Goal: Contribute content: Add original content to the website for others to see

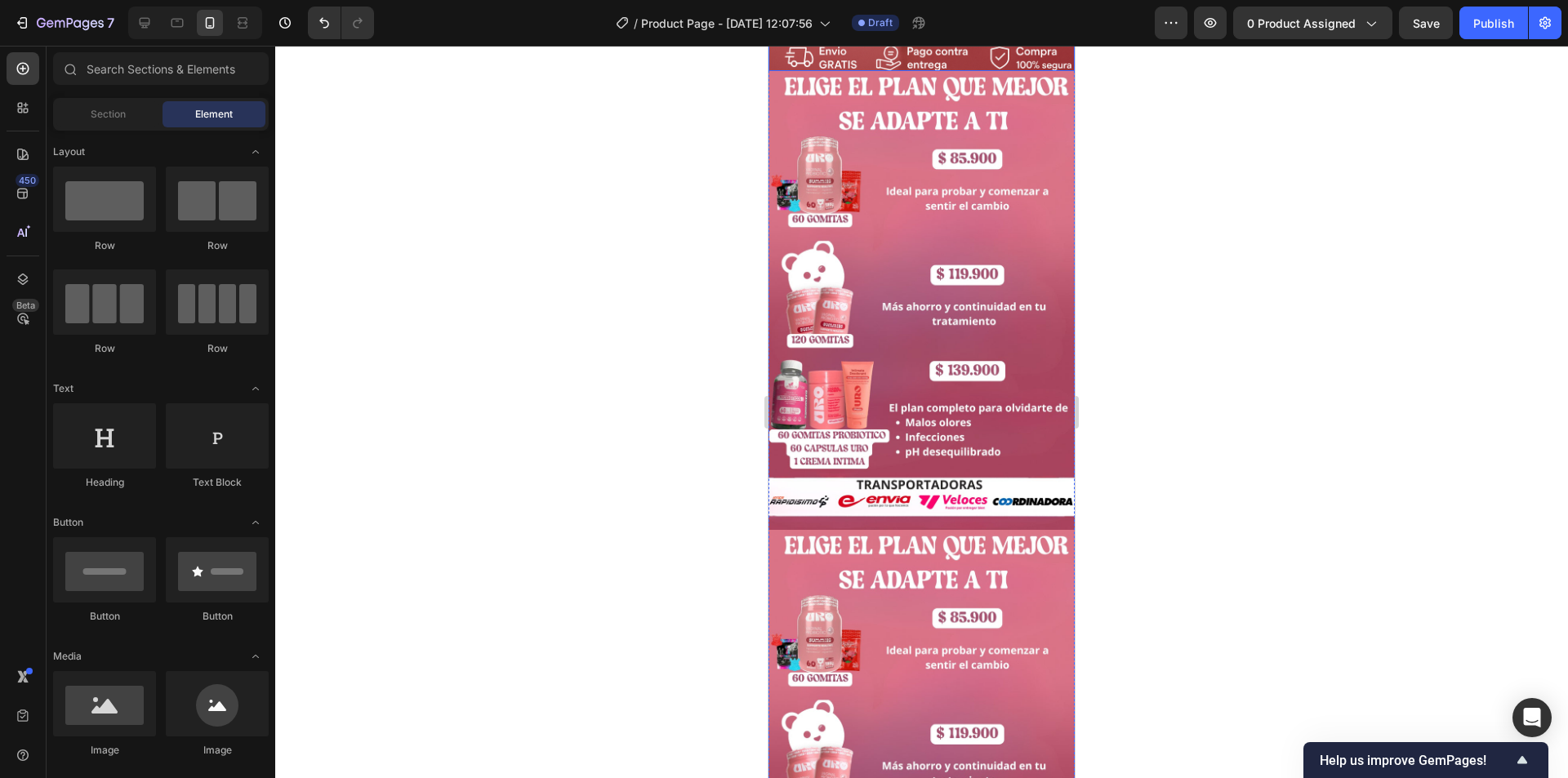
scroll to position [544, 0]
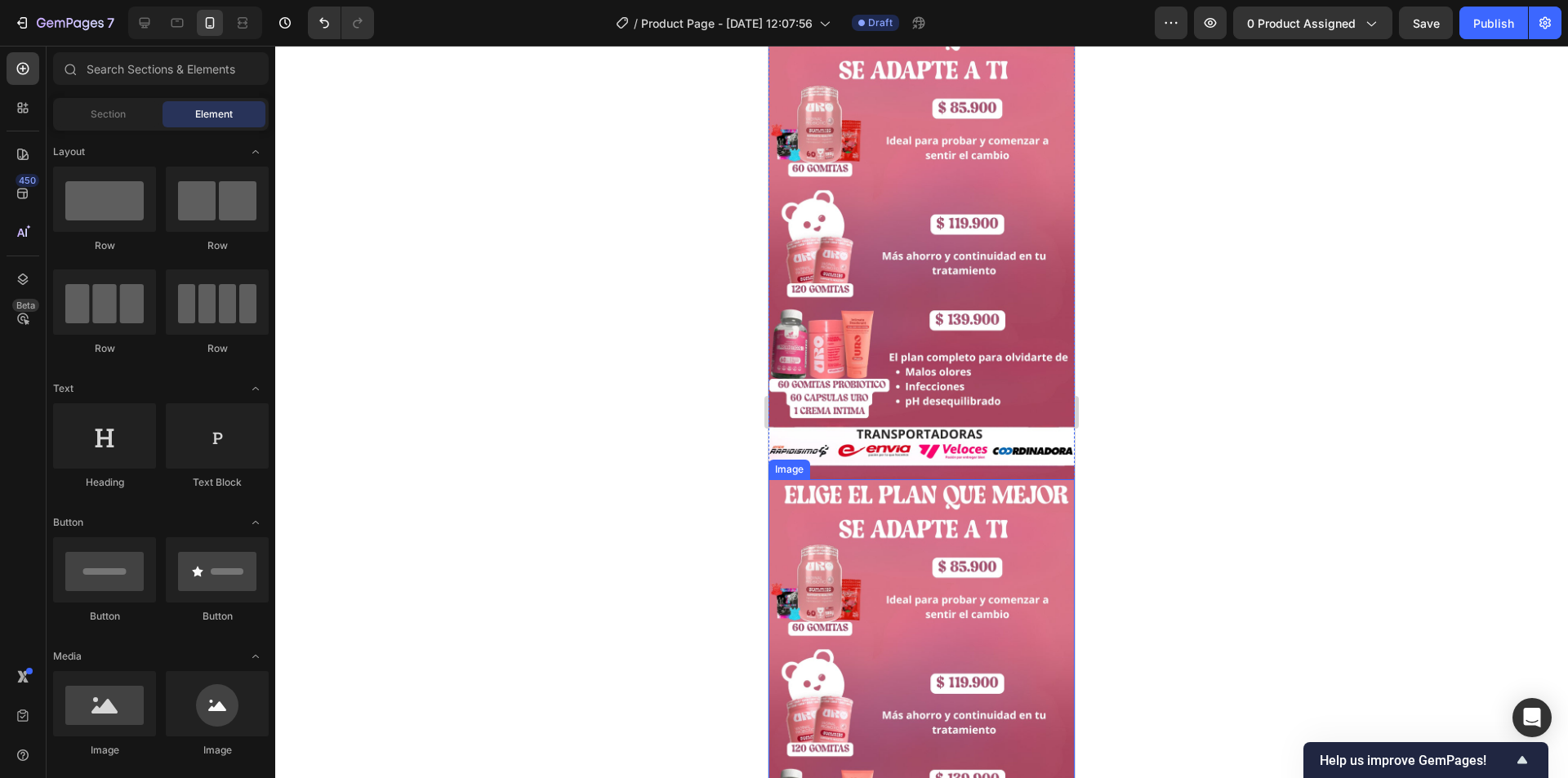
click at [922, 495] on img at bounding box center [921, 709] width 306 height 460
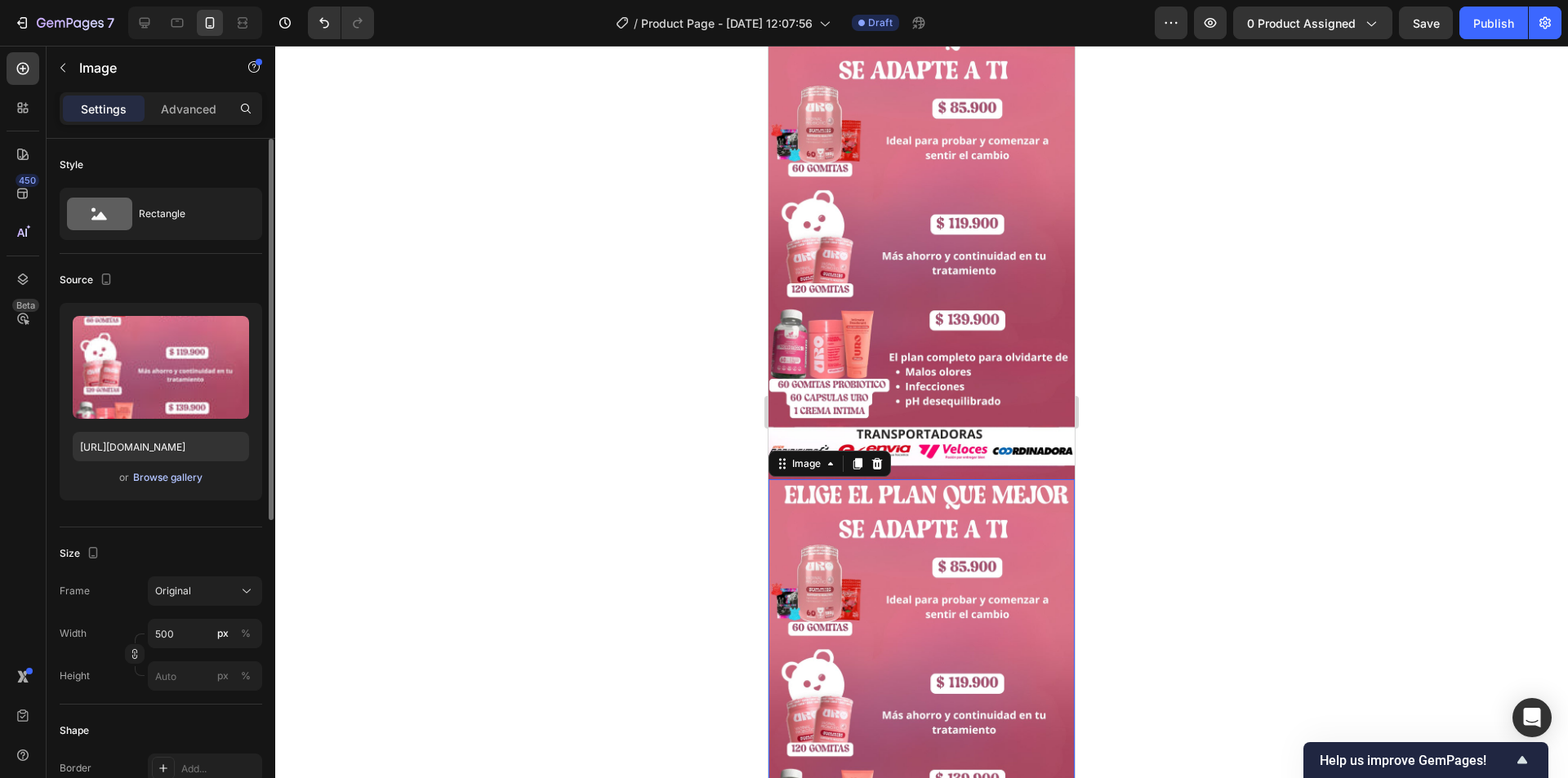
click at [168, 474] on div "Browse gallery" at bounding box center [168, 477] width 70 height 15
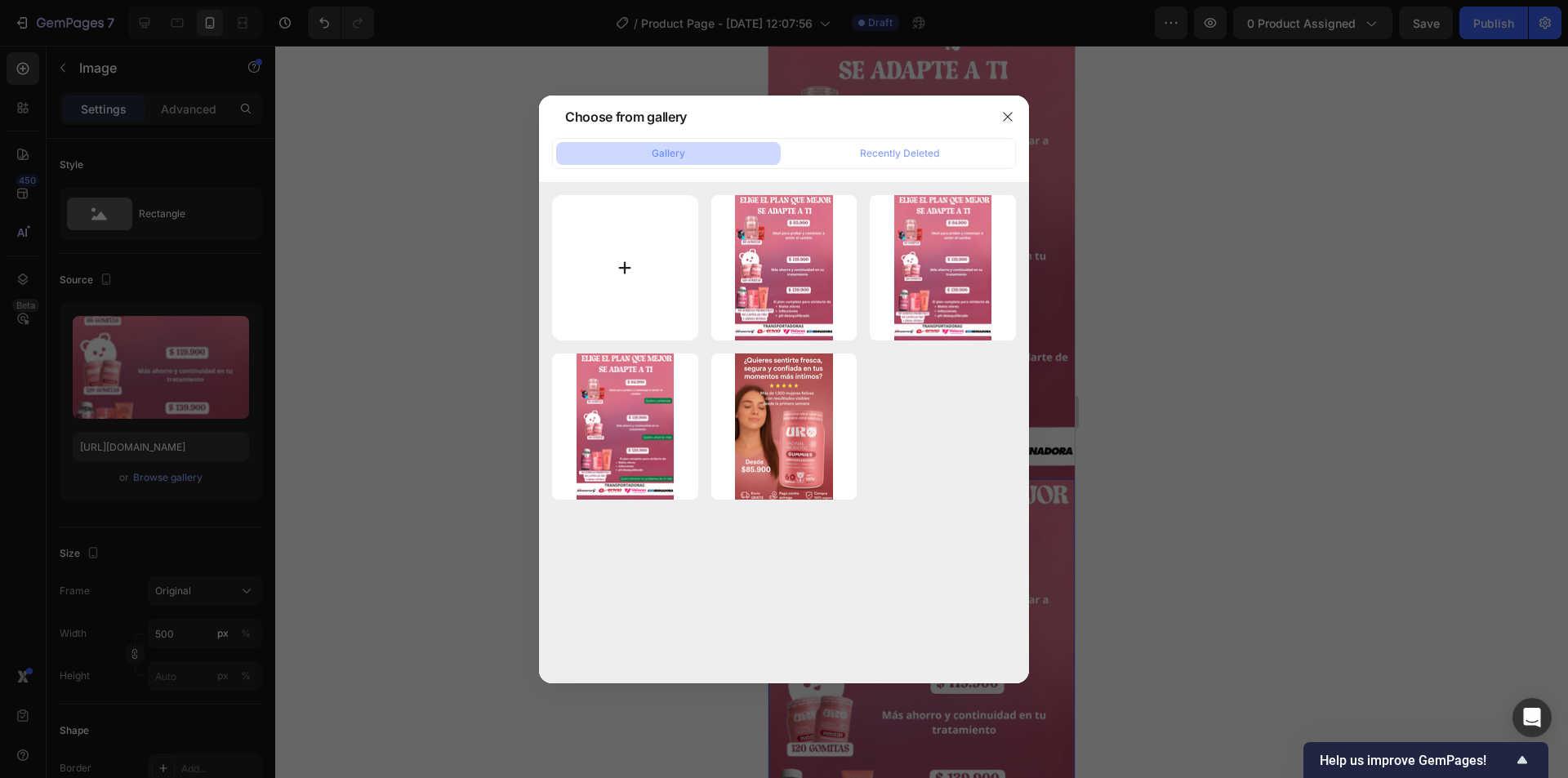
click at [656, 288] on input "file" at bounding box center [624, 268] width 146 height 146
click at [623, 242] on input "file" at bounding box center [624, 268] width 146 height 146
type input "C:\fakepath\1.jpg"
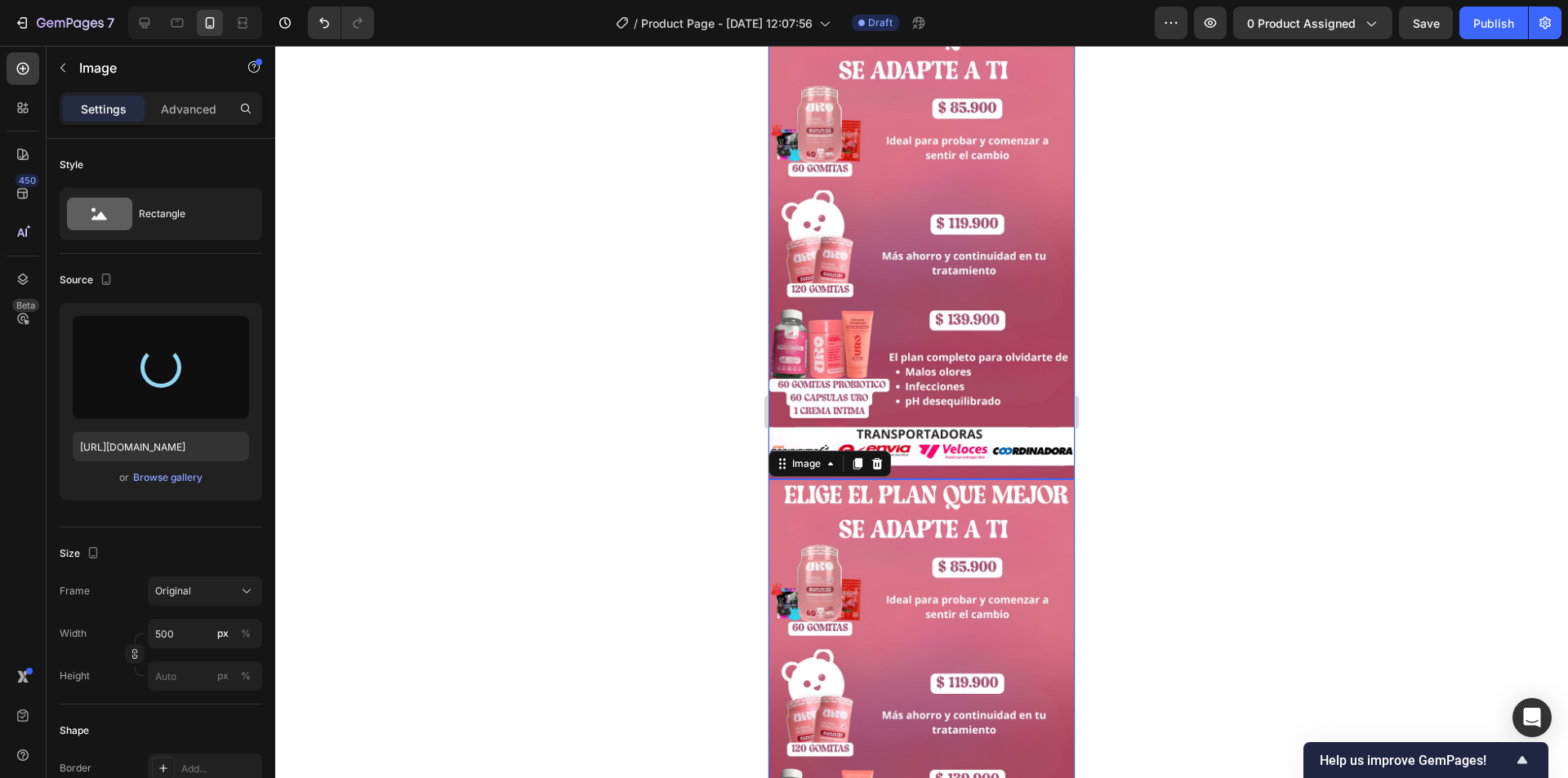
type input "[URL][DOMAIN_NAME]"
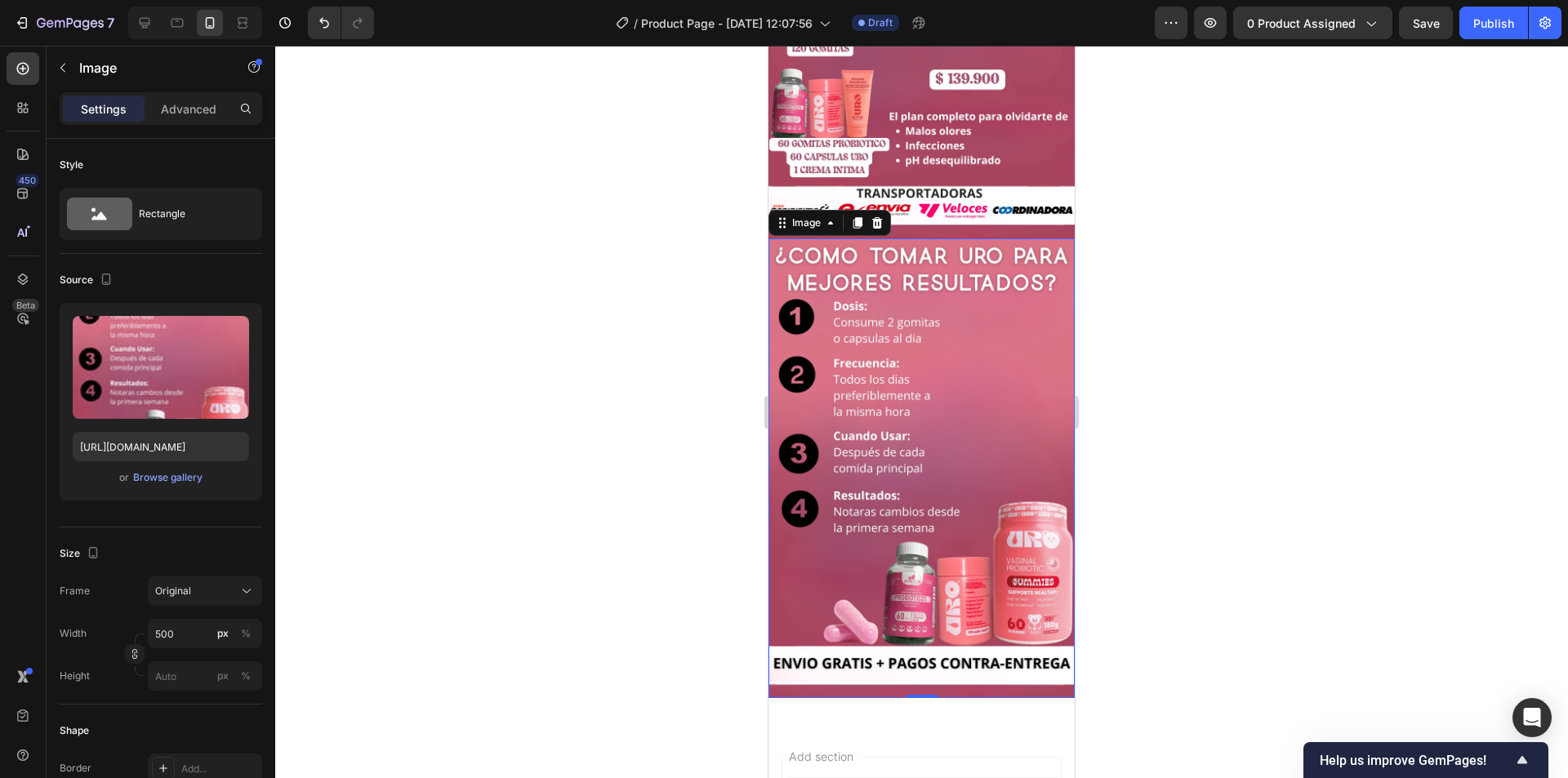
scroll to position [816, 0]
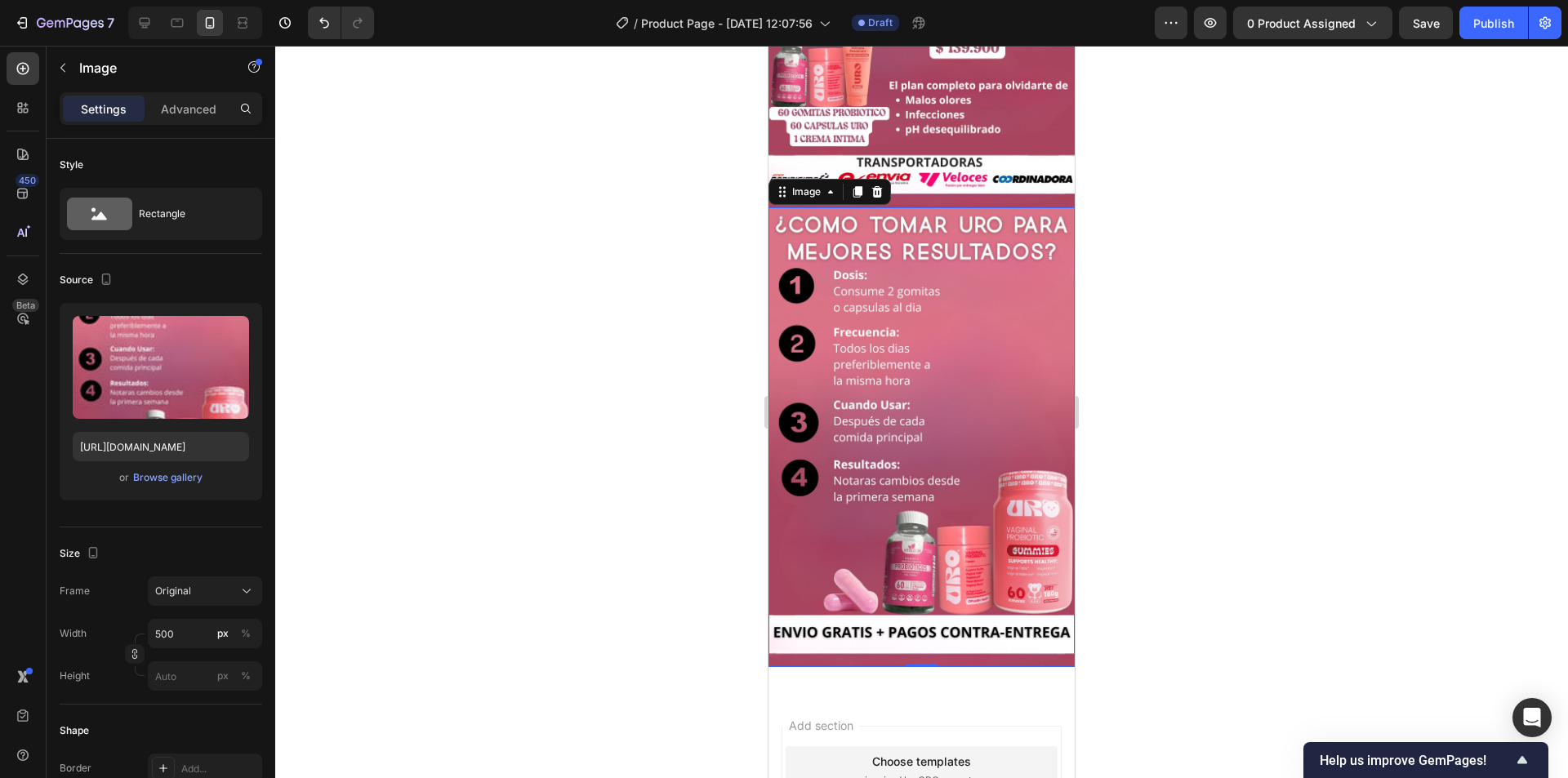
click at [1156, 249] on div at bounding box center [921, 411] width 1293 height 732
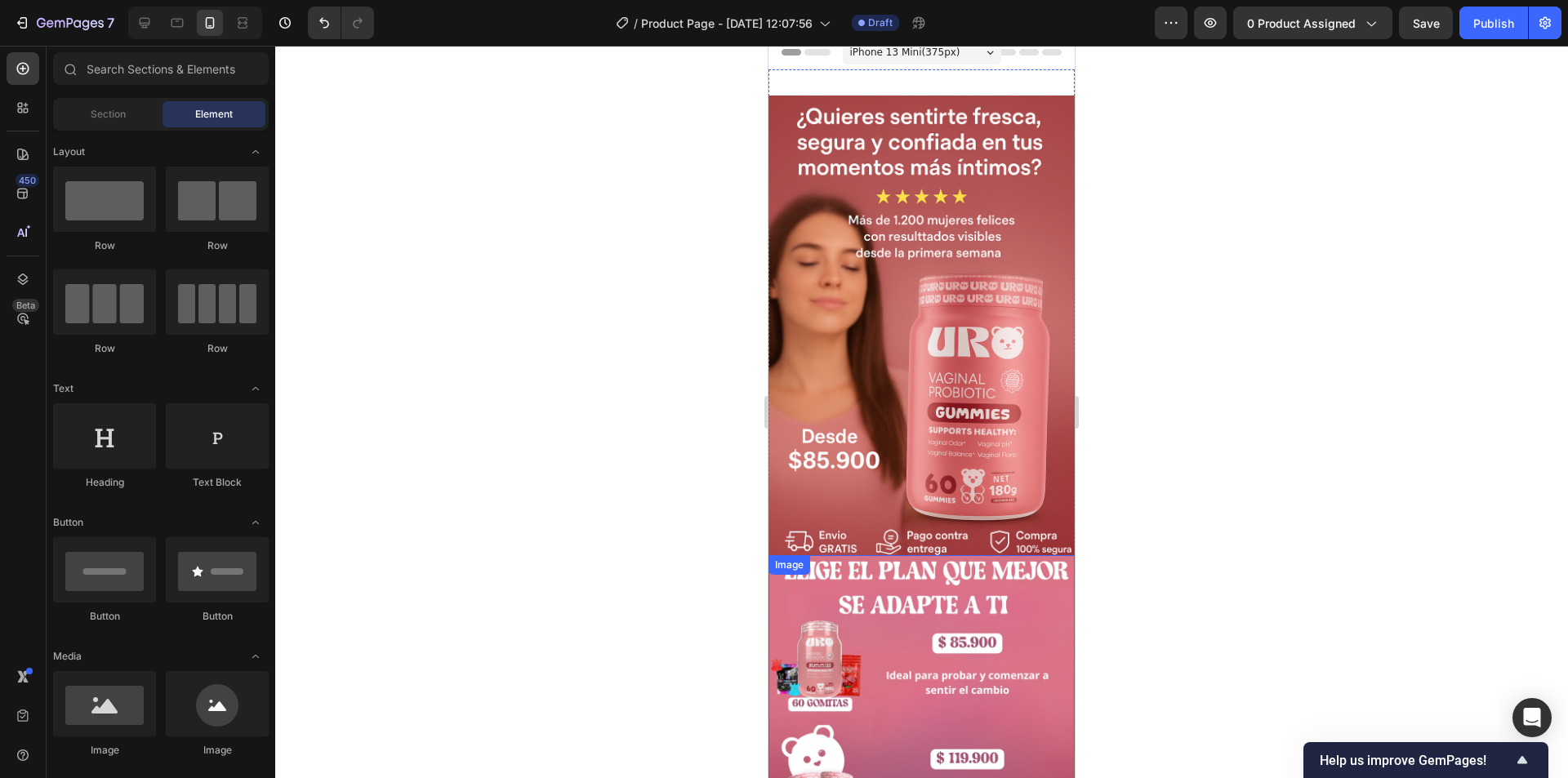
scroll to position [0, 0]
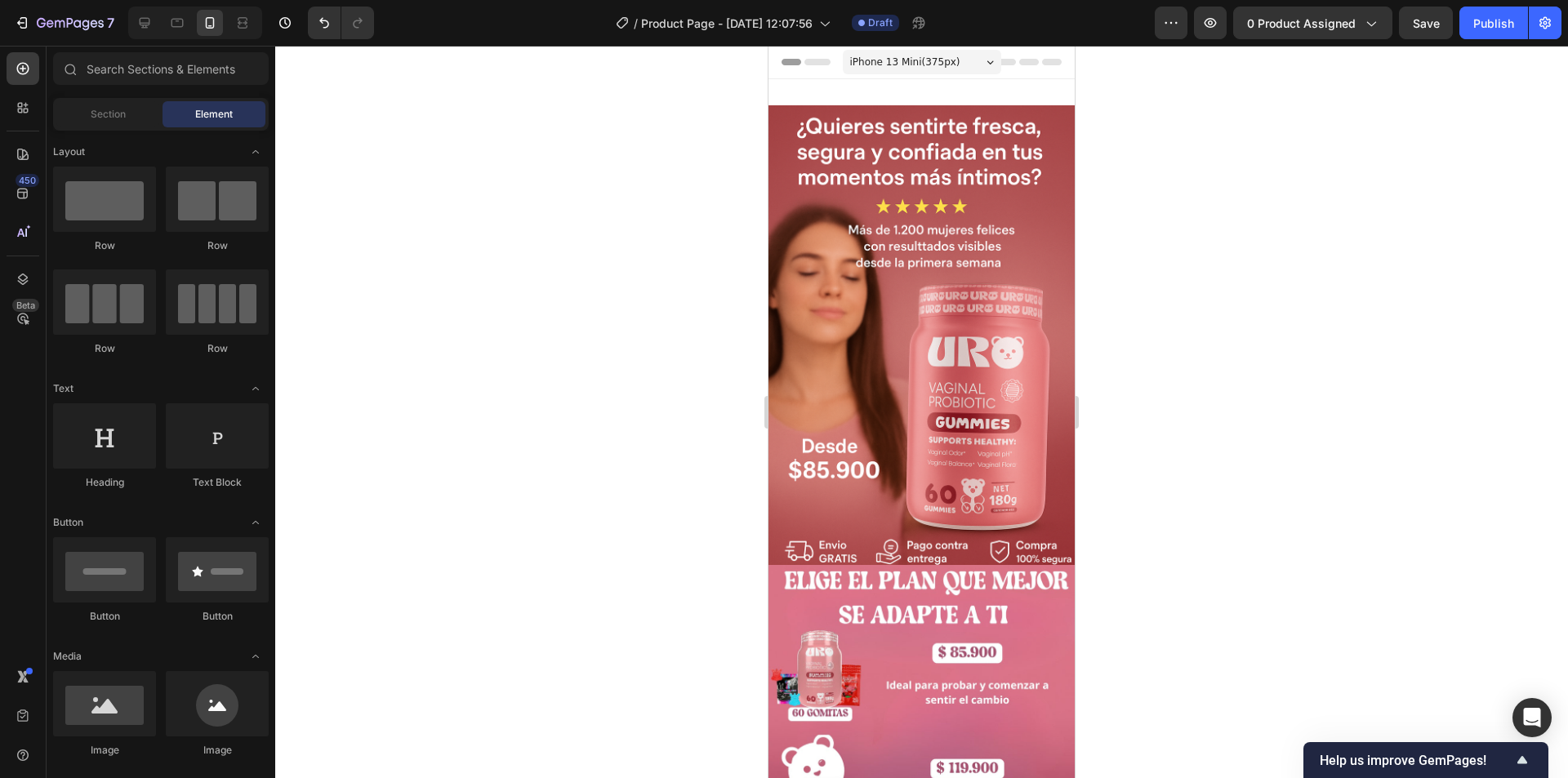
click at [1160, 323] on div at bounding box center [921, 411] width 1293 height 732
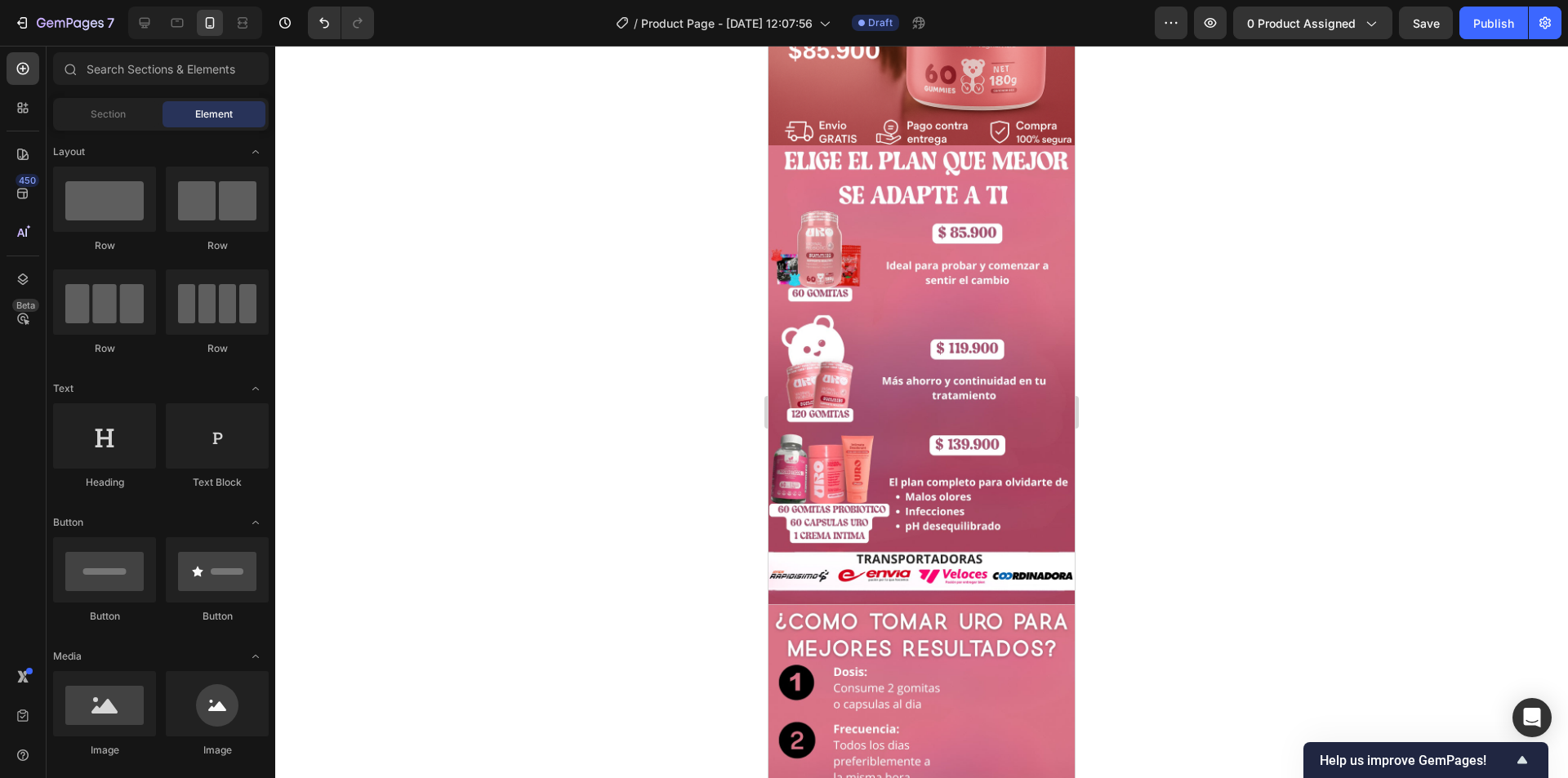
scroll to position [629, 0]
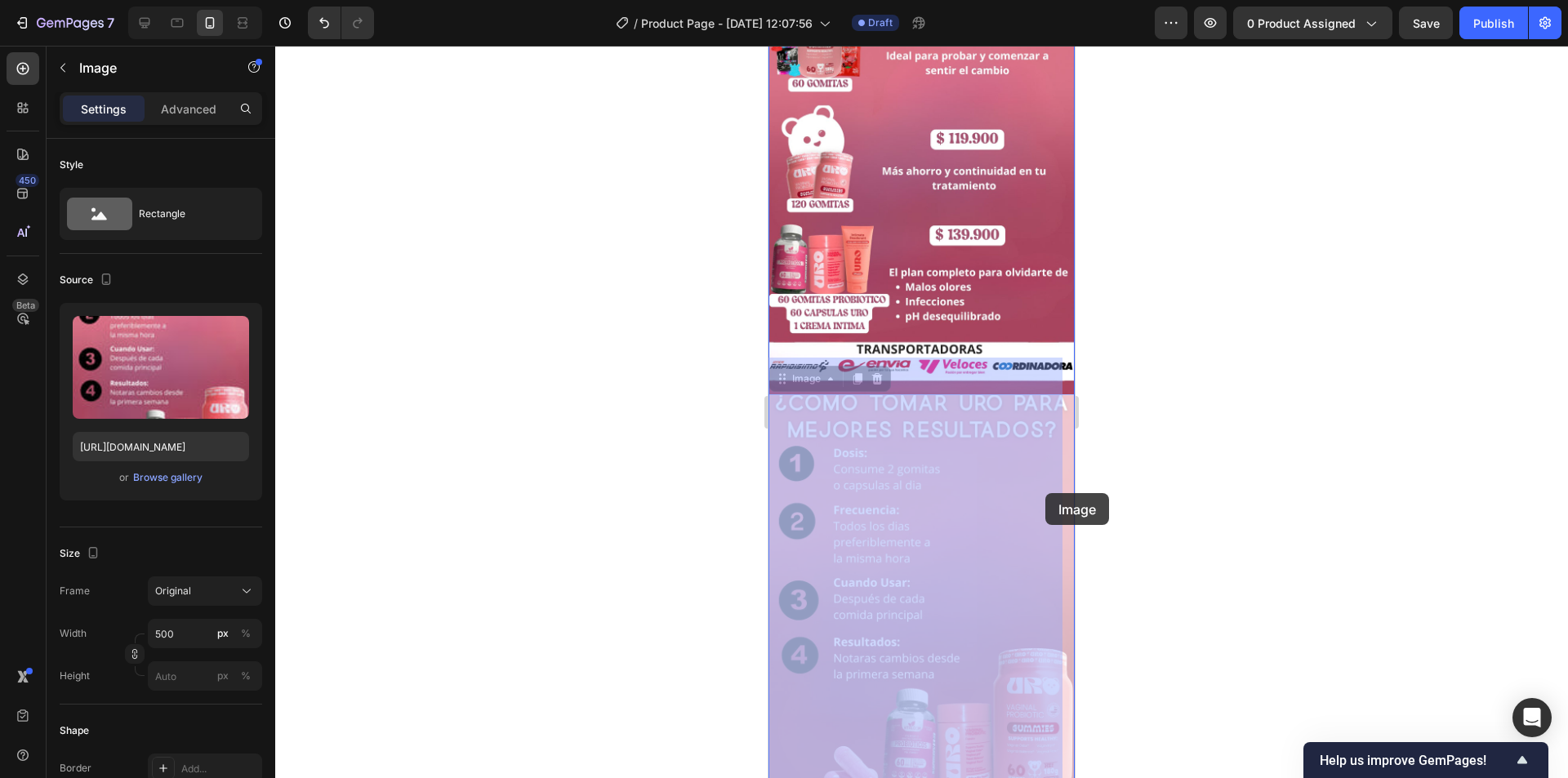
drag, startPoint x: 1046, startPoint y: 544, endPoint x: 1073, endPoint y: 461, distance: 87.3
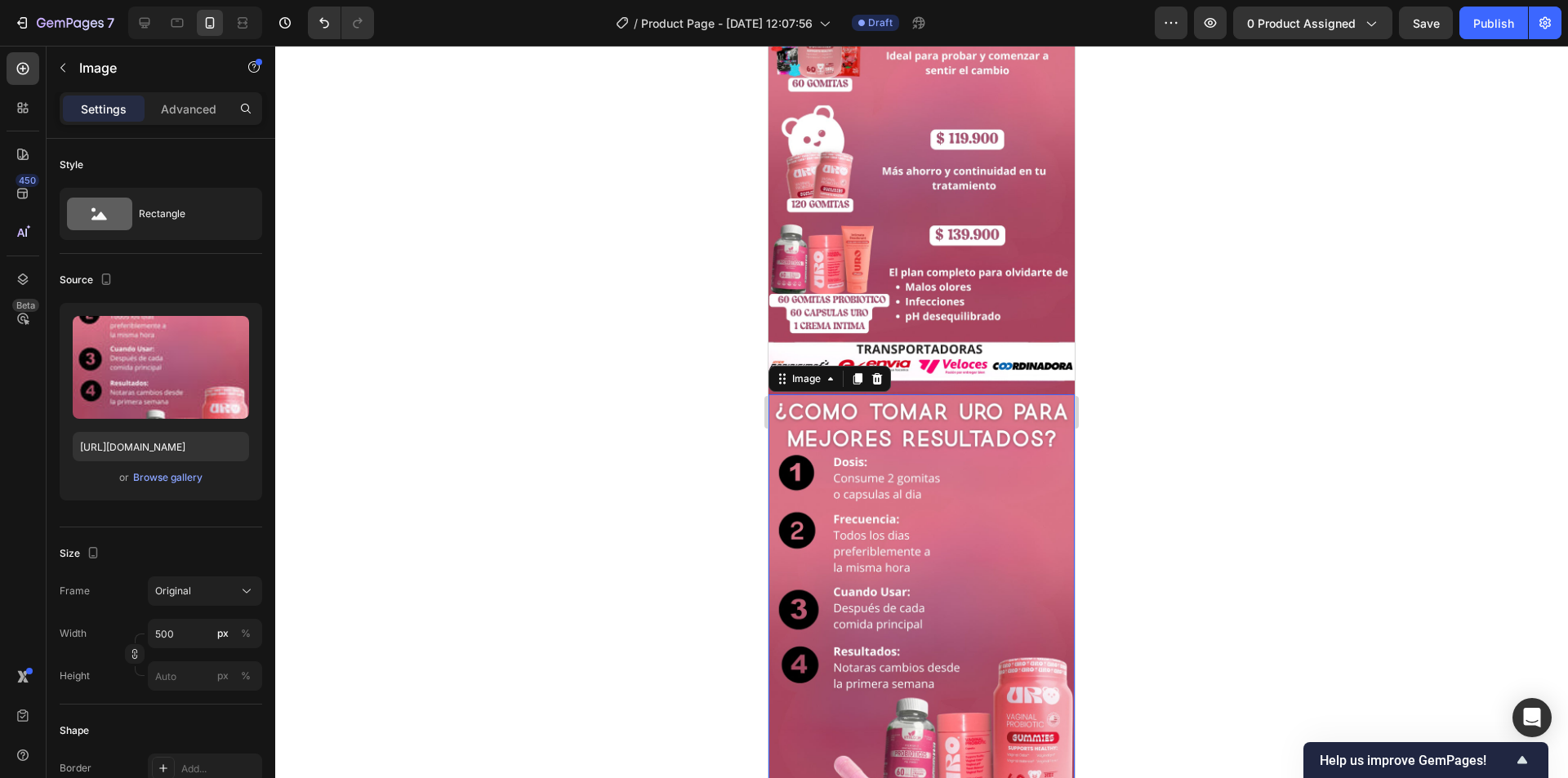
click at [1153, 412] on div at bounding box center [921, 411] width 1293 height 732
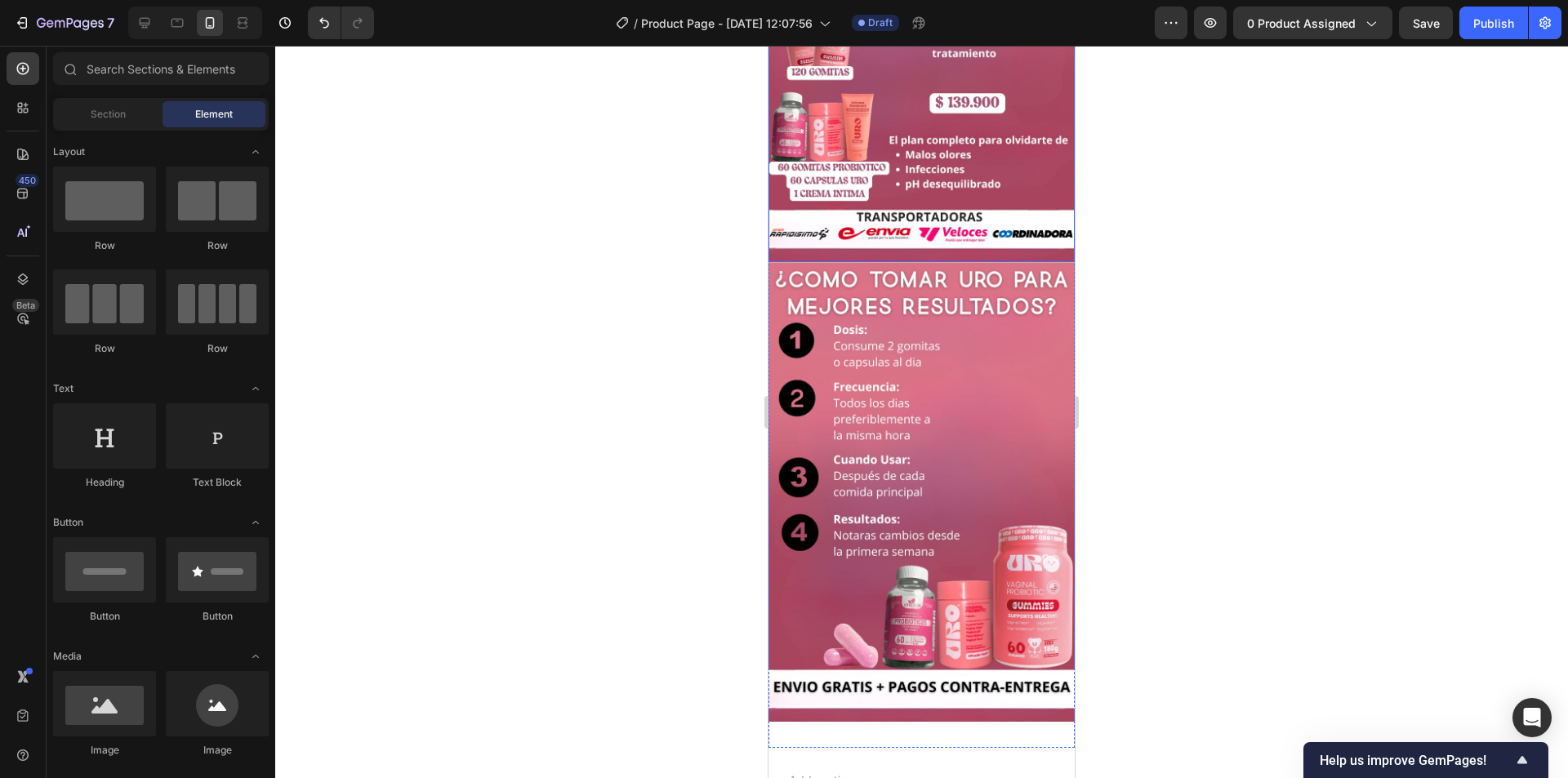
scroll to position [750, 0]
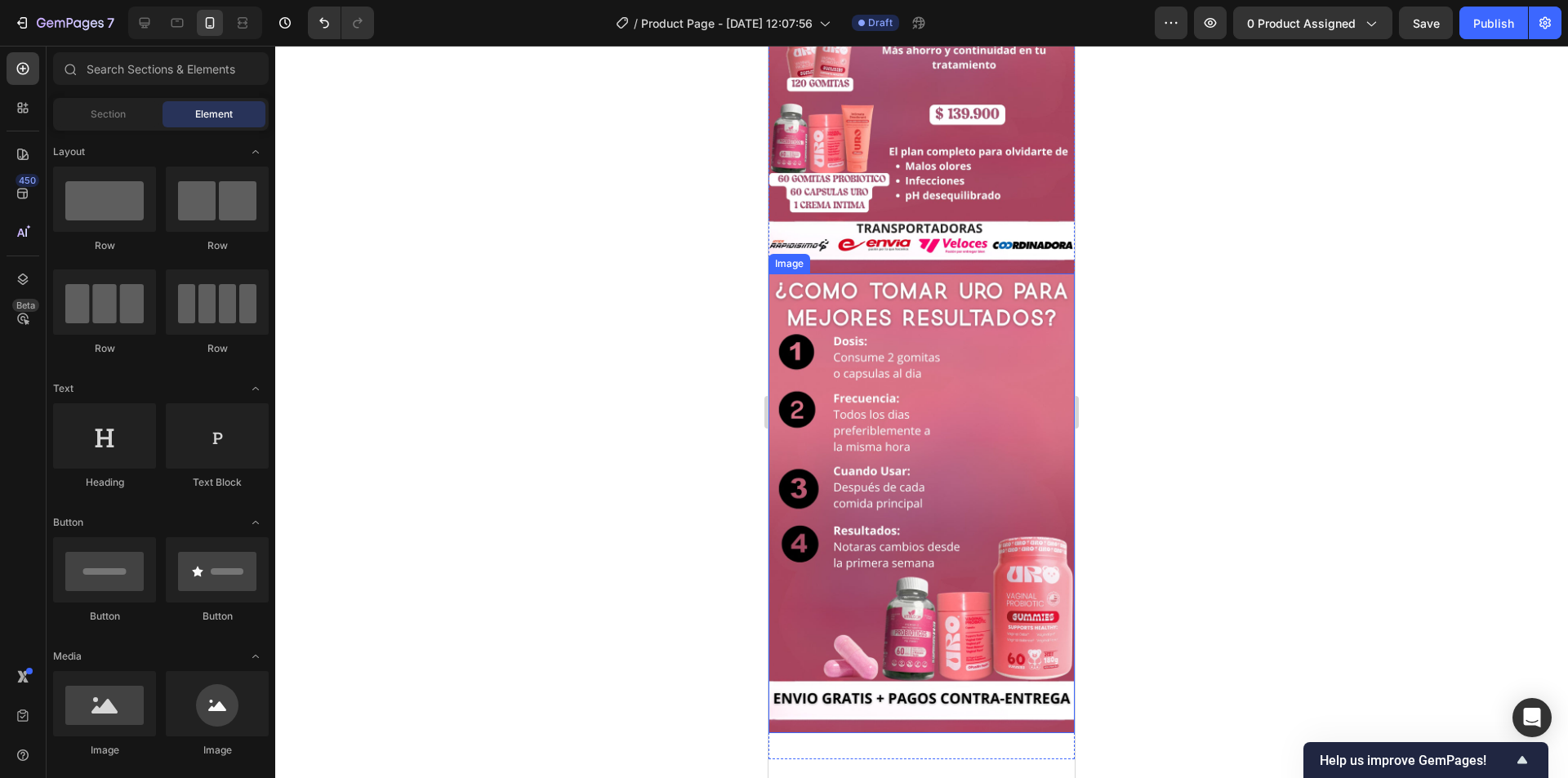
click at [829, 348] on img at bounding box center [921, 503] width 306 height 460
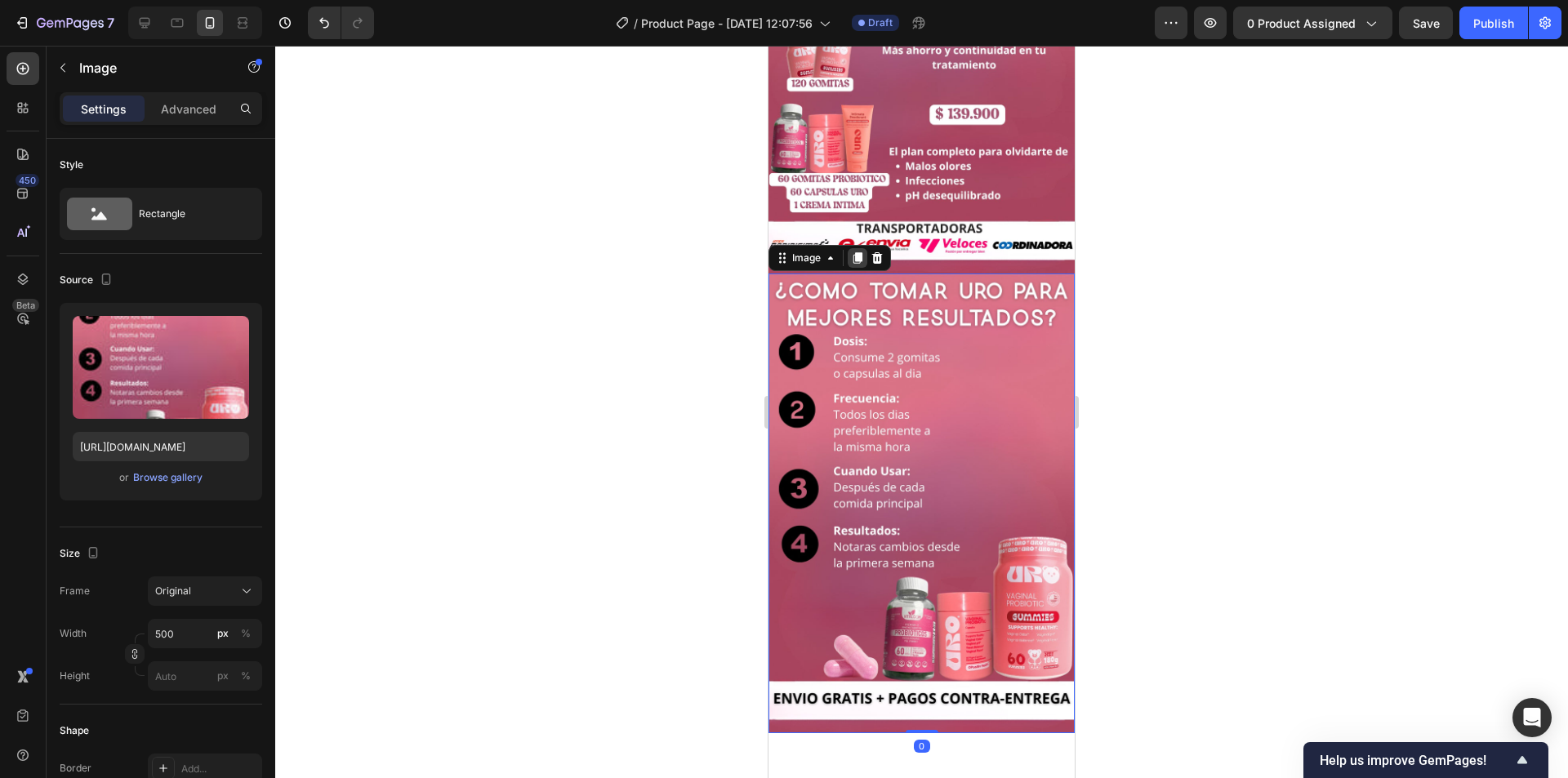
click at [858, 252] on icon at bounding box center [858, 258] width 9 height 11
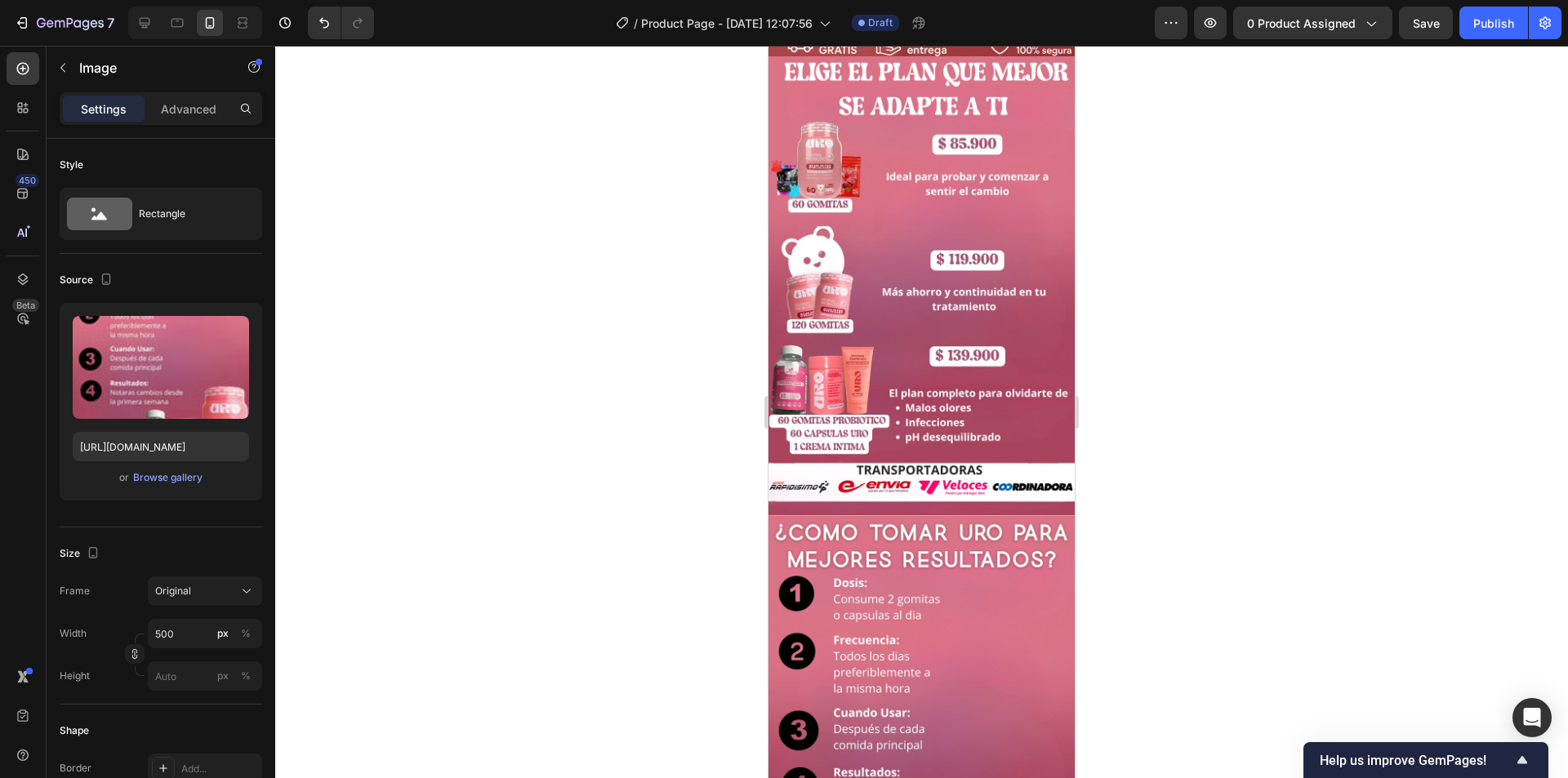
scroll to position [0, 0]
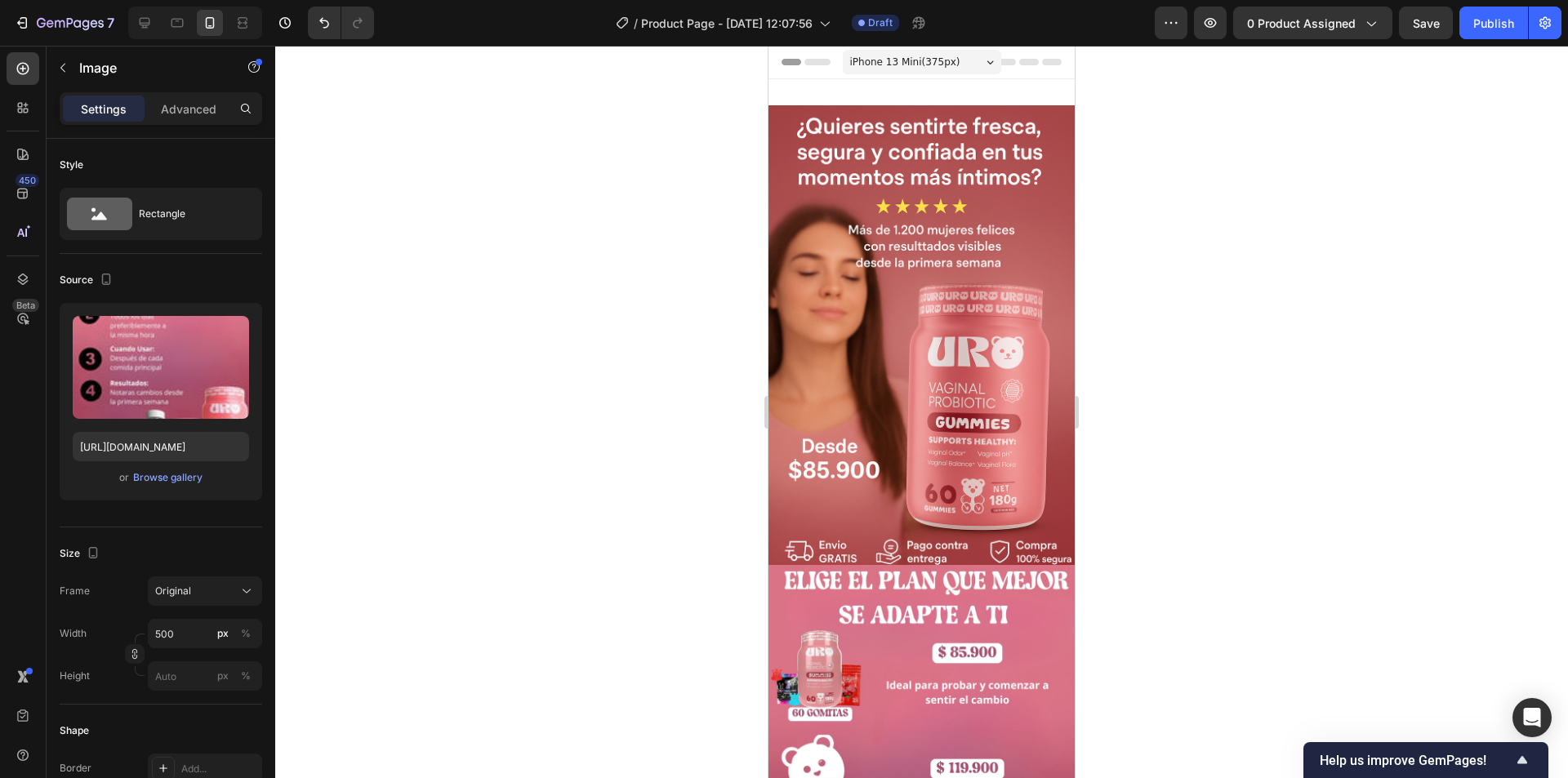
click at [1175, 380] on div at bounding box center [921, 411] width 1293 height 732
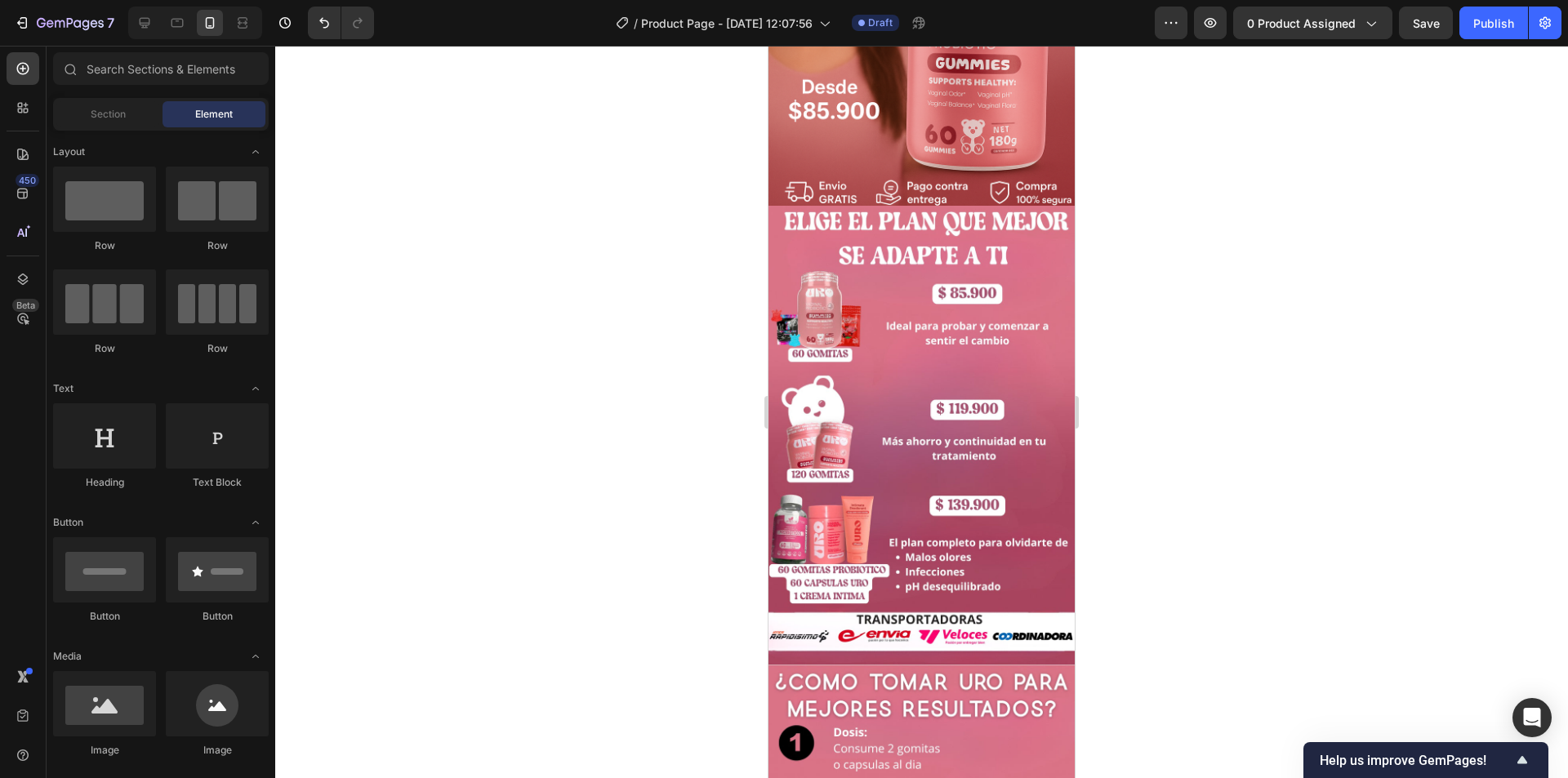
scroll to position [368, 0]
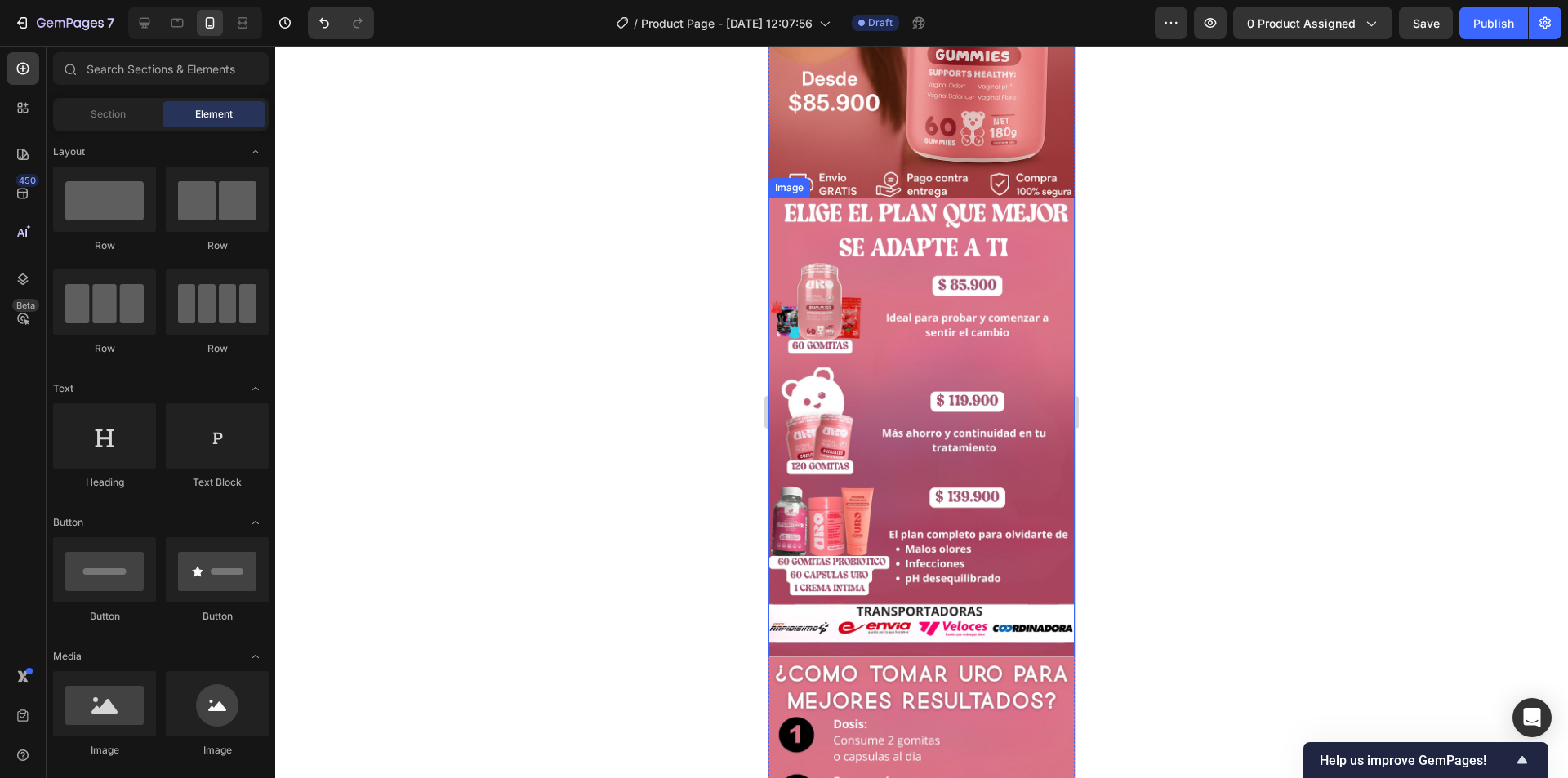
click at [997, 357] on img at bounding box center [921, 427] width 306 height 460
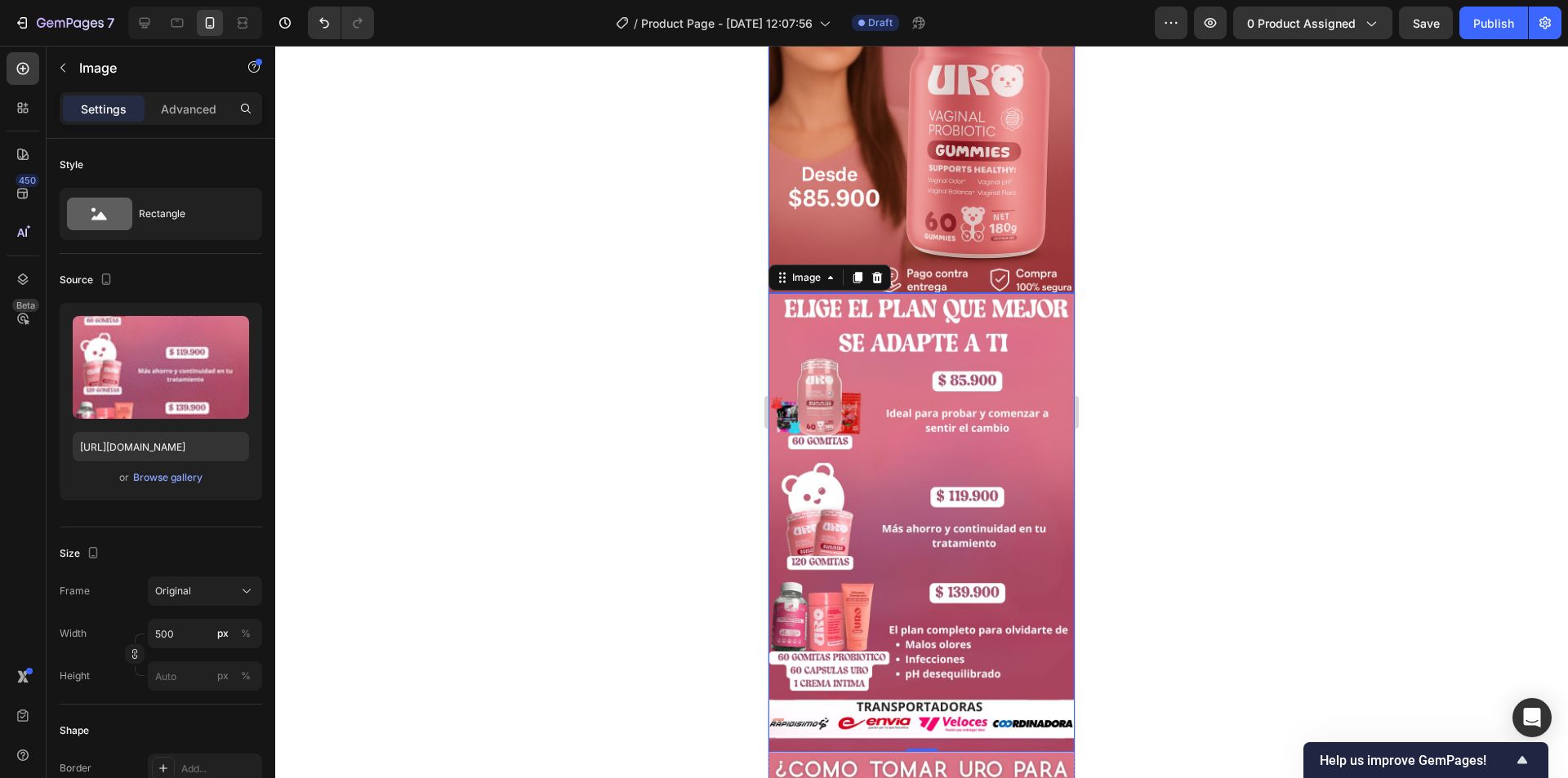
scroll to position [544, 0]
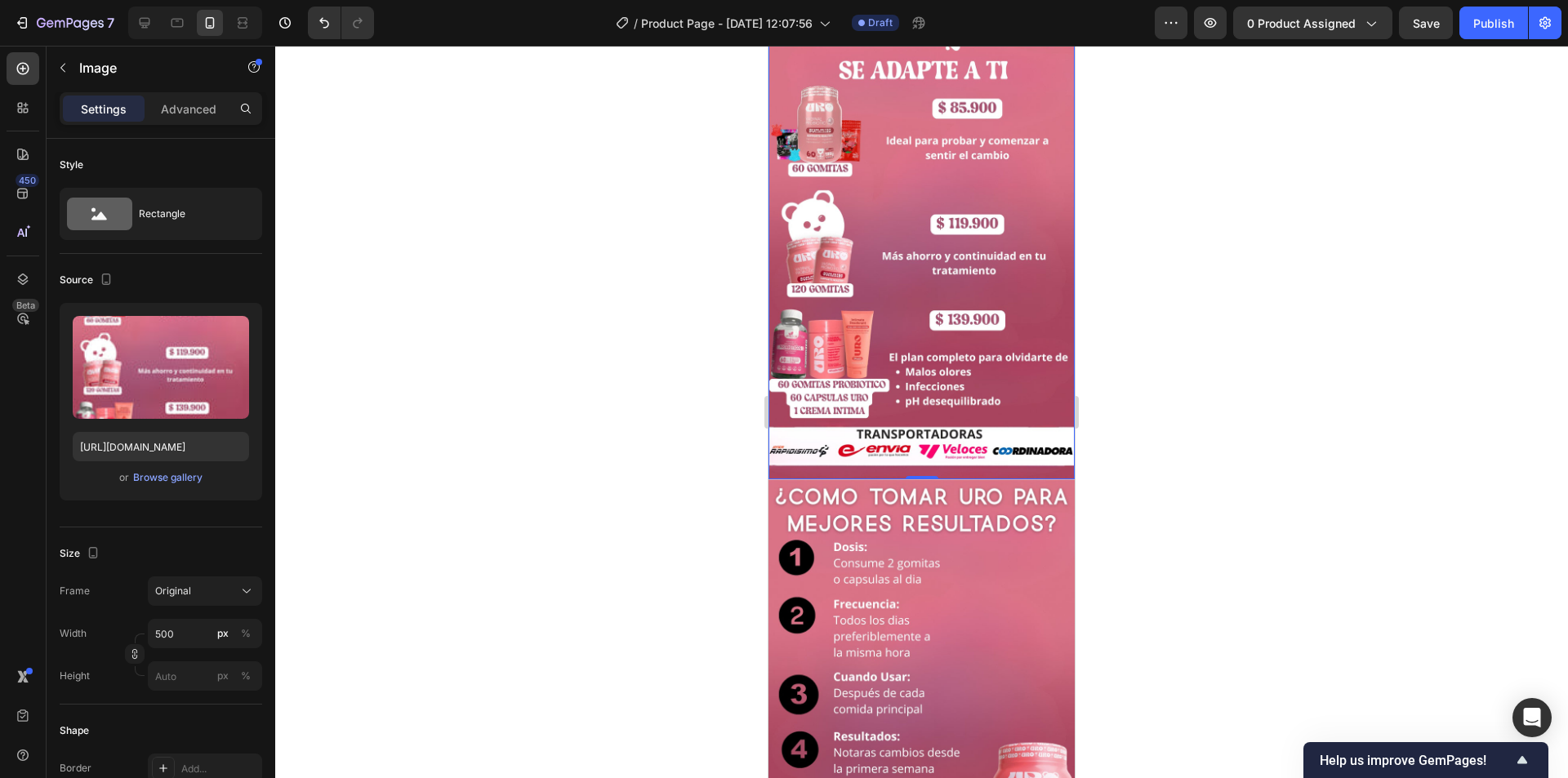
click at [897, 276] on img at bounding box center [921, 250] width 306 height 460
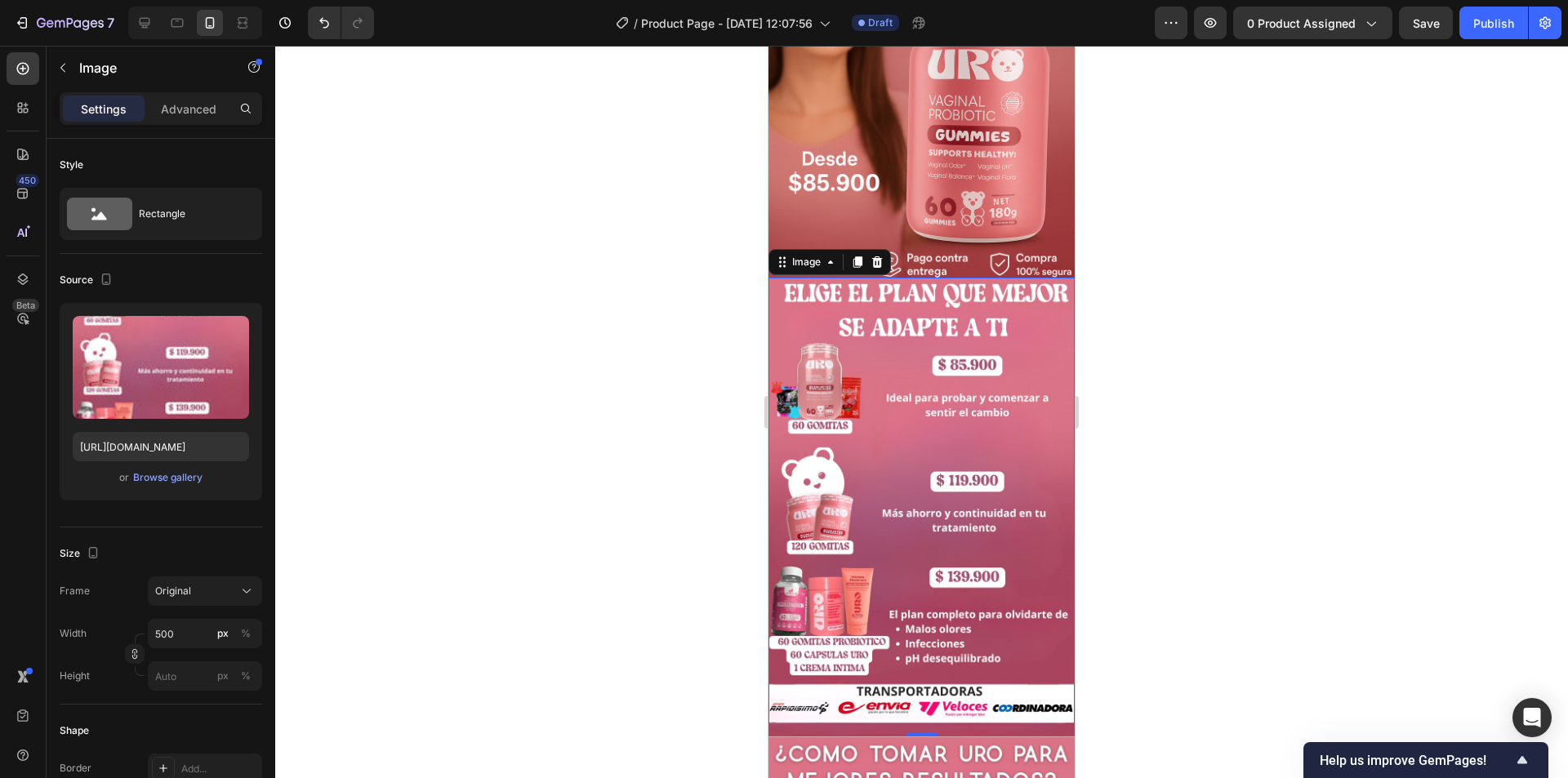
scroll to position [272, 0]
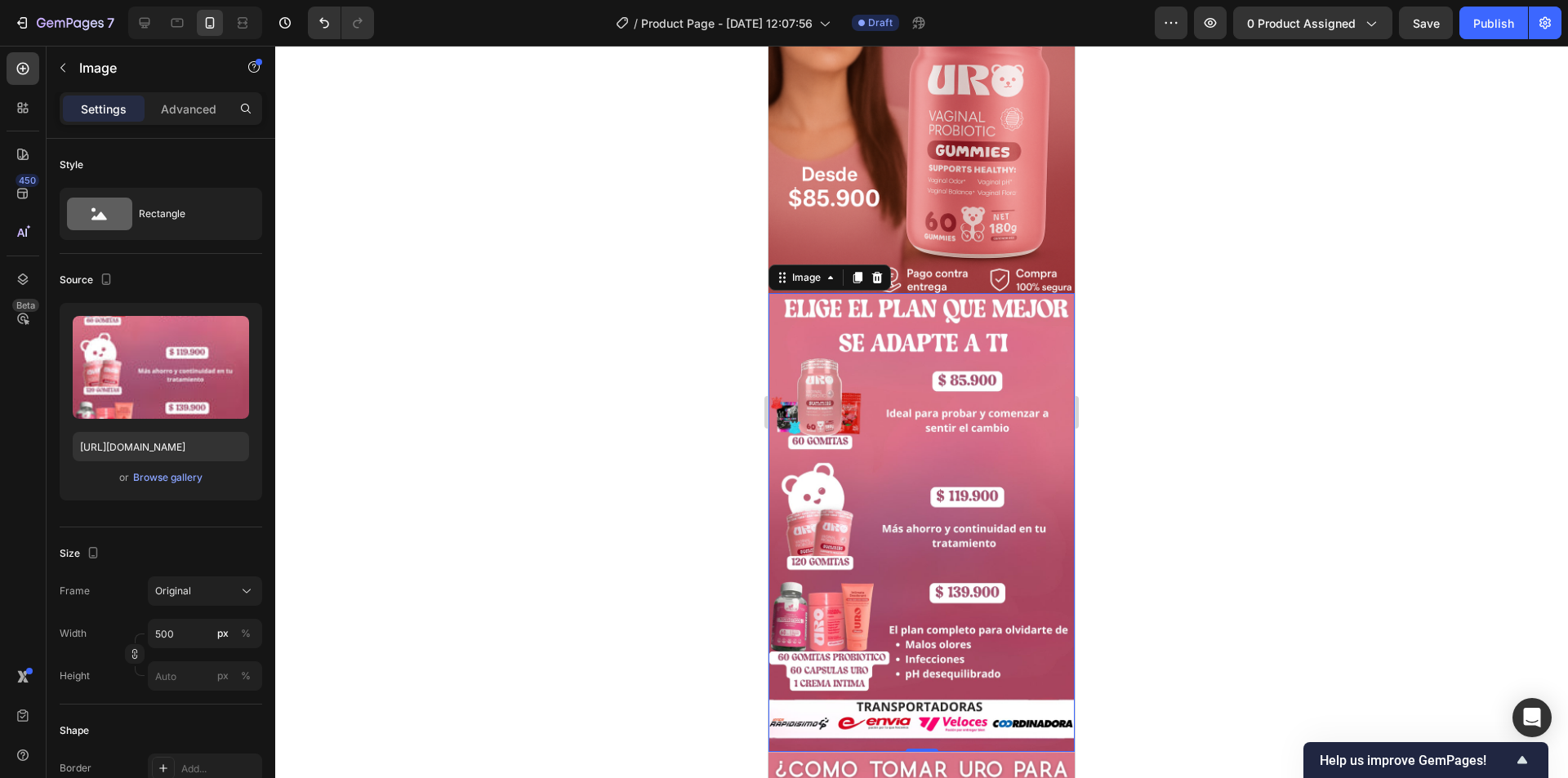
click at [927, 422] on img at bounding box center [921, 523] width 306 height 460
click at [142, 475] on div "Browse gallery" at bounding box center [168, 477] width 70 height 15
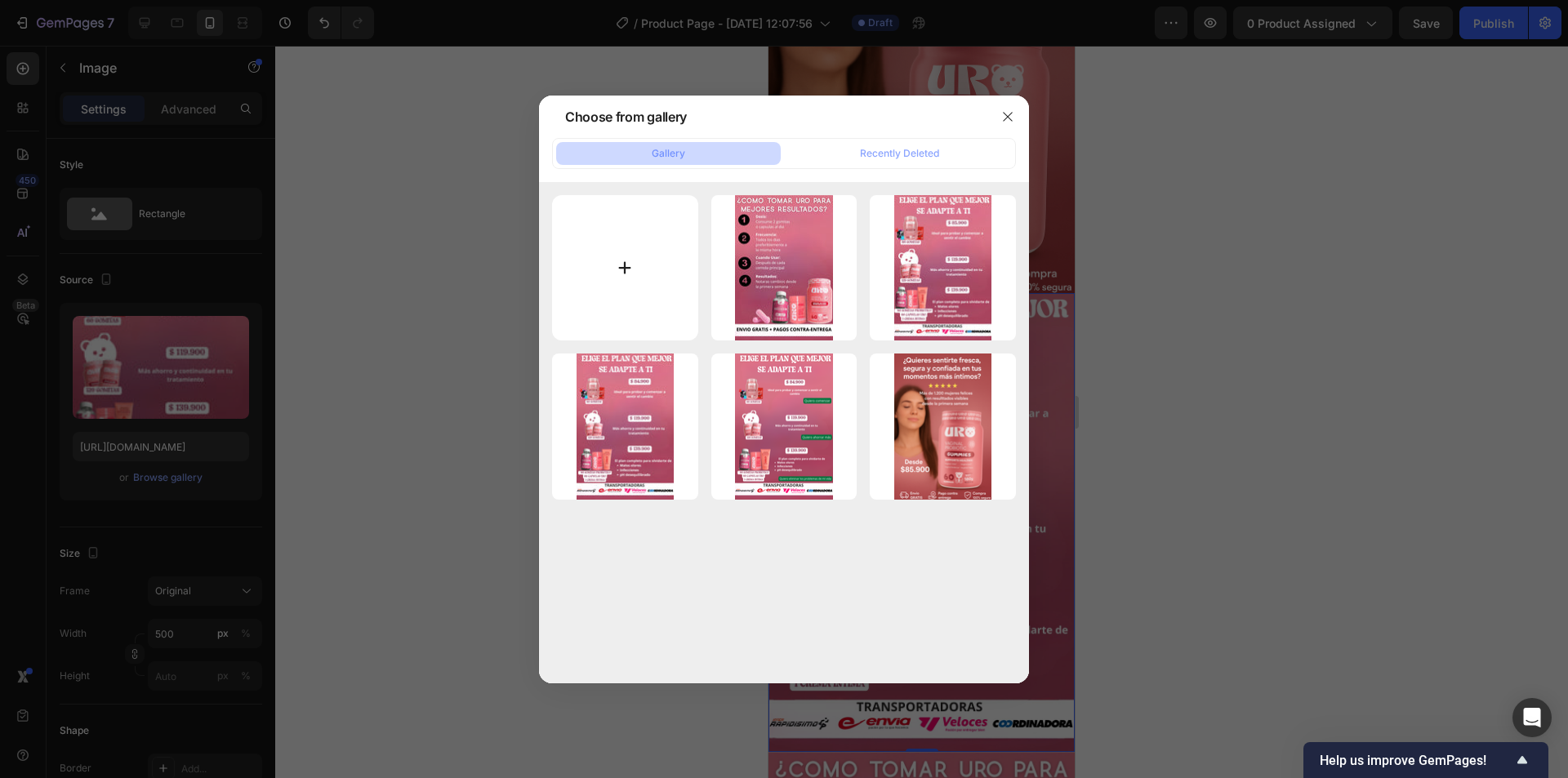
click at [647, 224] on input "file" at bounding box center [624, 268] width 146 height 146
type input "C:\fakepath\2.jpg"
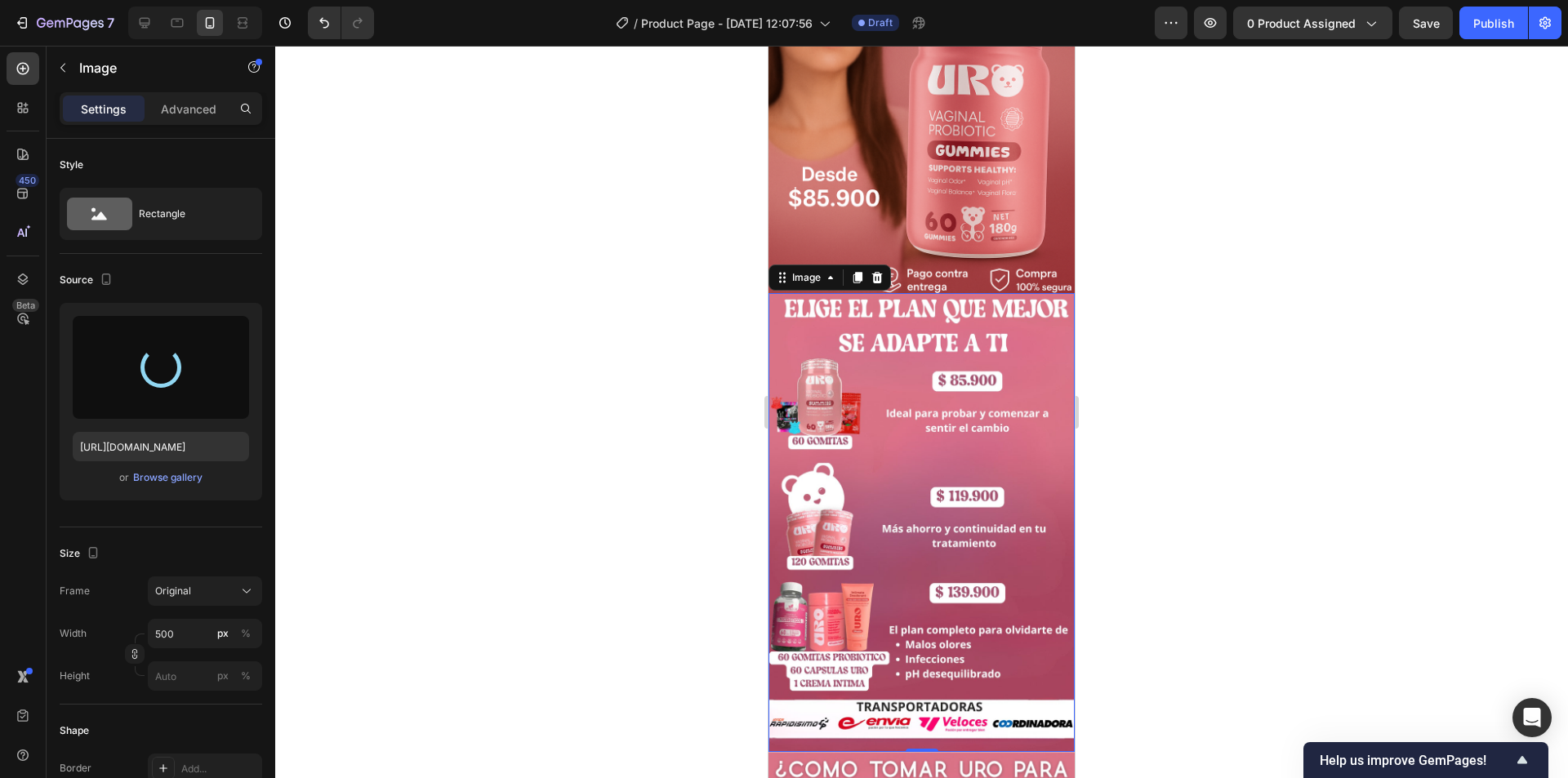
type input "[URL][DOMAIN_NAME]"
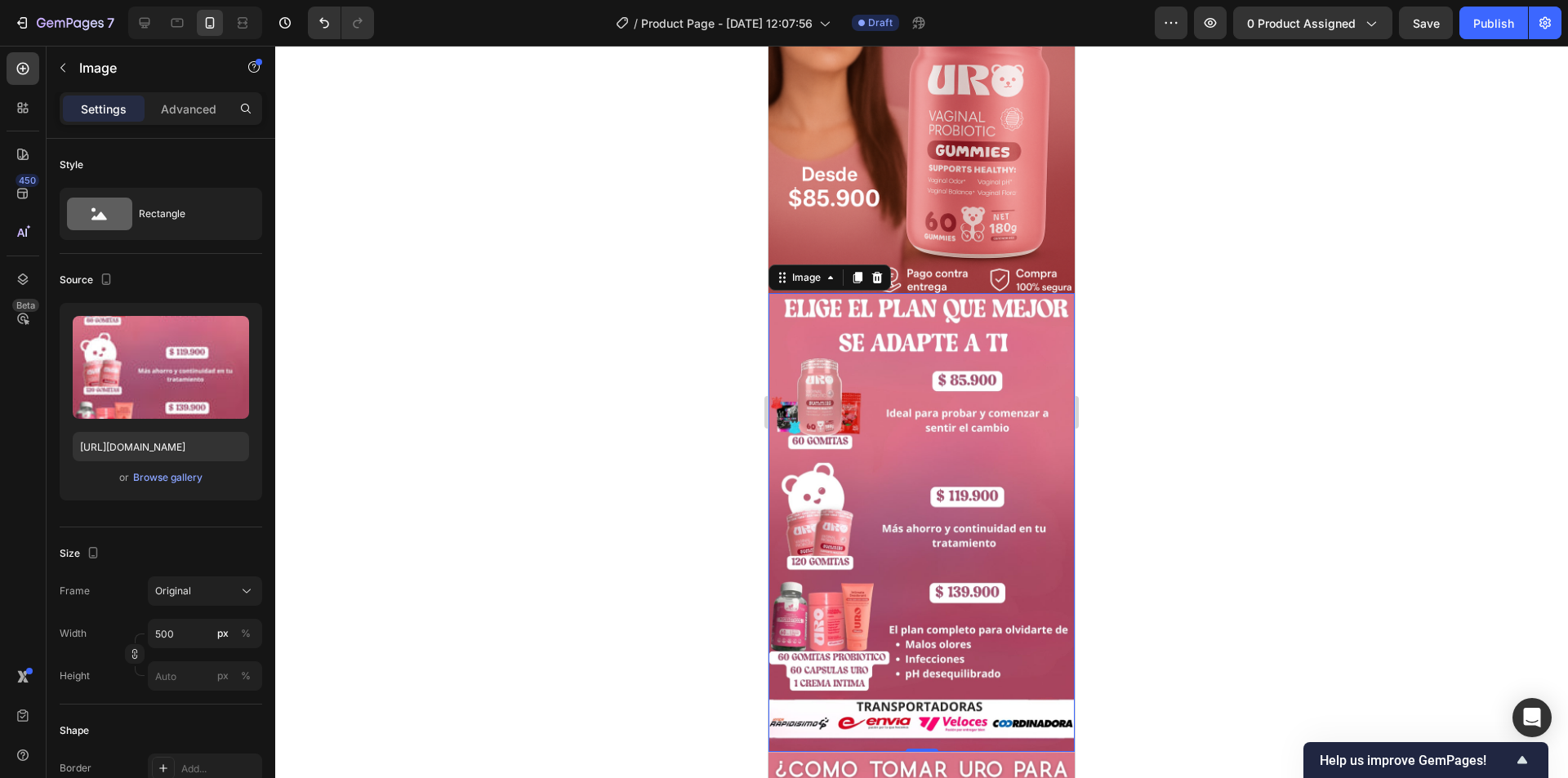
drag, startPoint x: 730, startPoint y: 438, endPoint x: 724, endPoint y: 447, distance: 10.8
click at [728, 445] on div at bounding box center [921, 411] width 1293 height 732
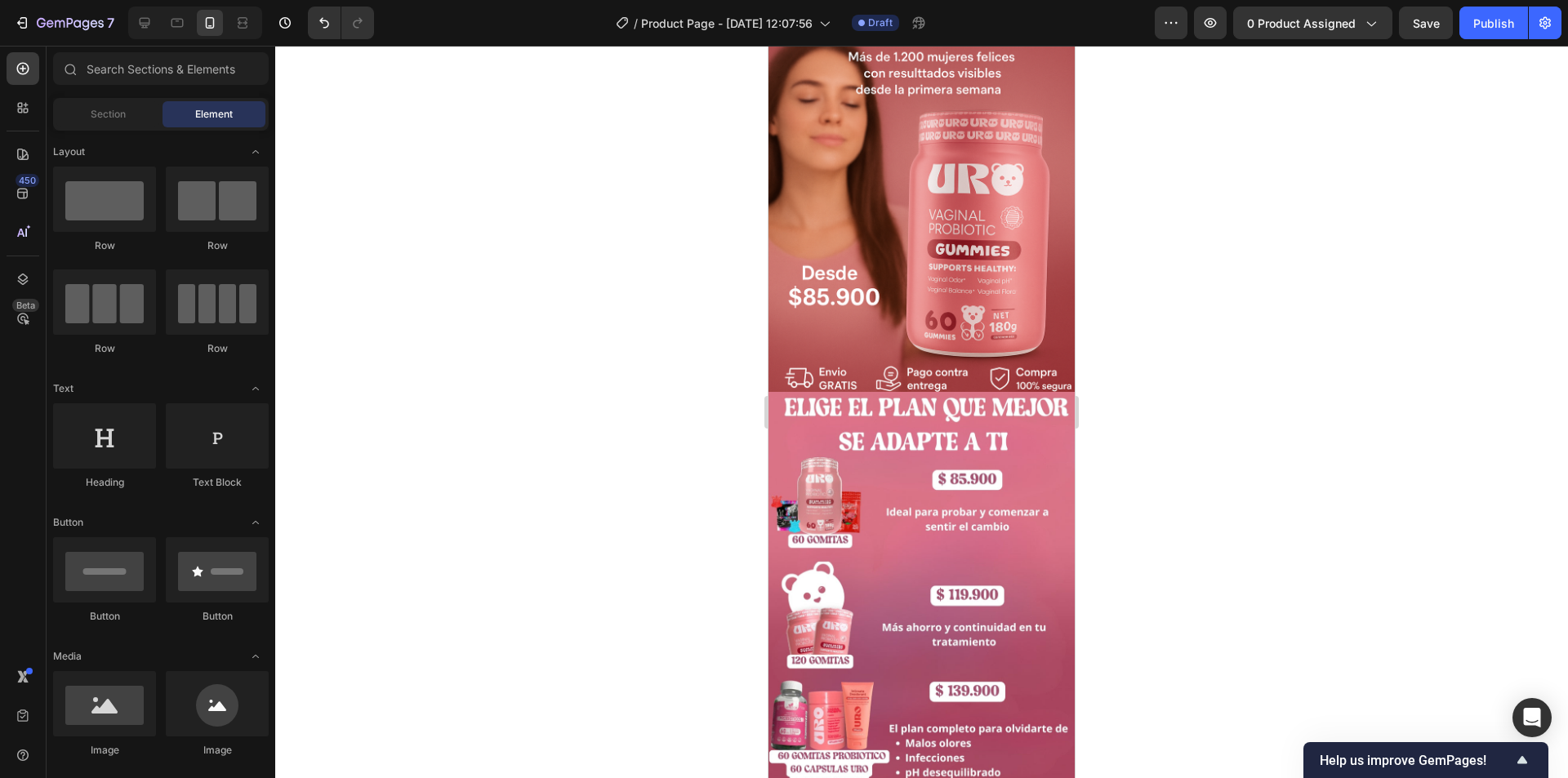
drag, startPoint x: 1069, startPoint y: 235, endPoint x: 1870, endPoint y: 252, distance: 801.2
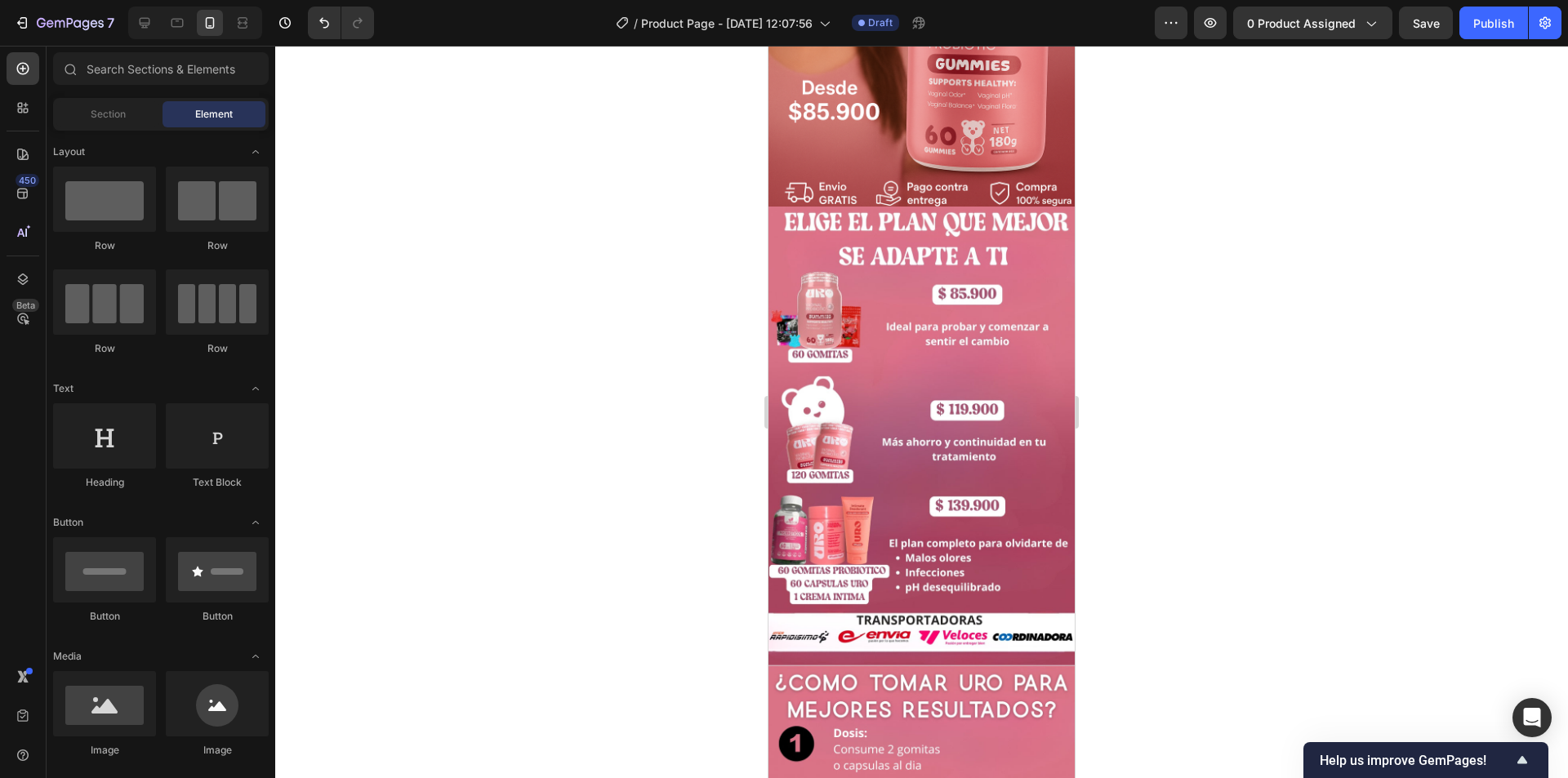
scroll to position [376, 0]
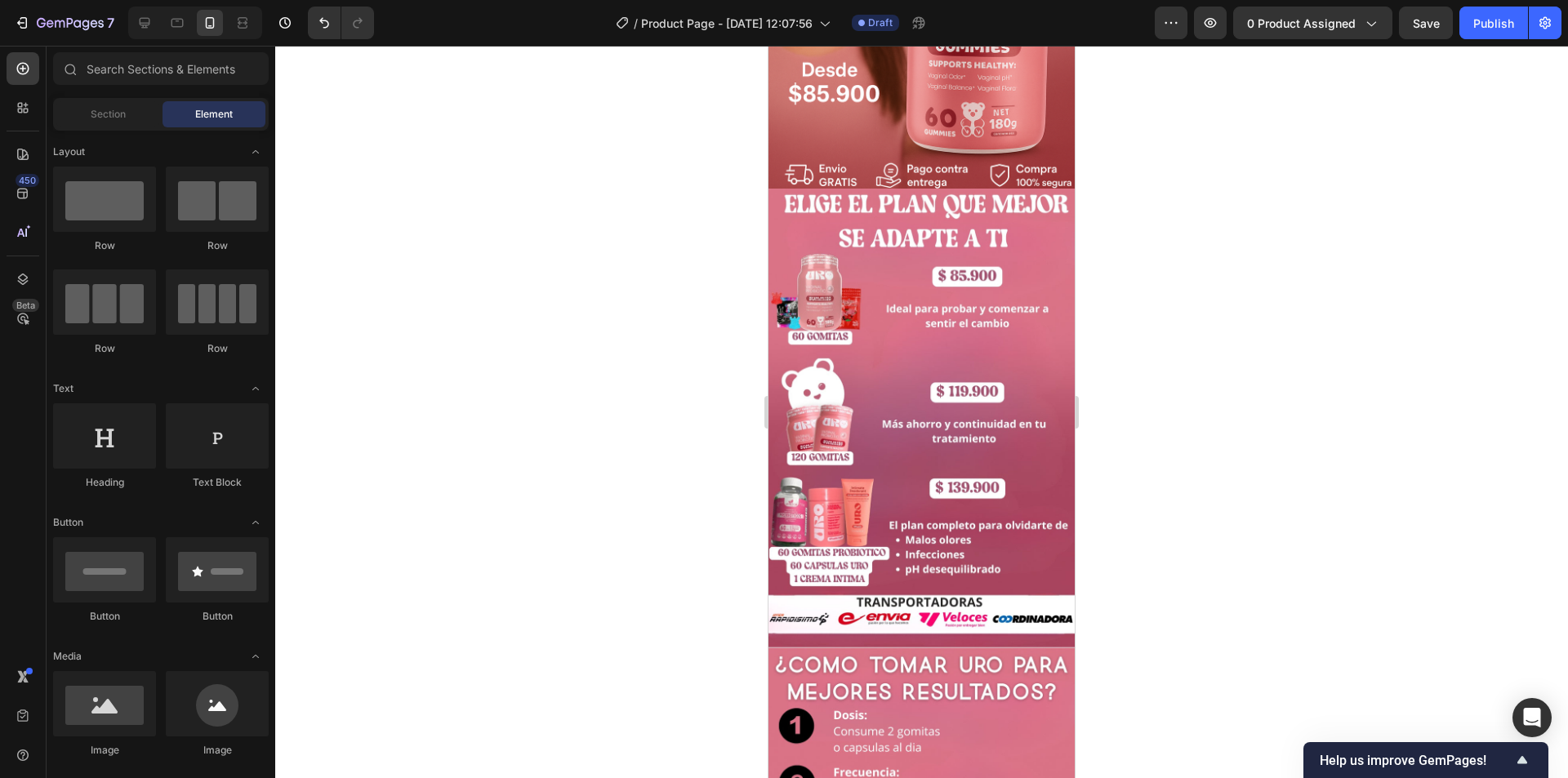
click at [1103, 303] on div at bounding box center [921, 411] width 1293 height 732
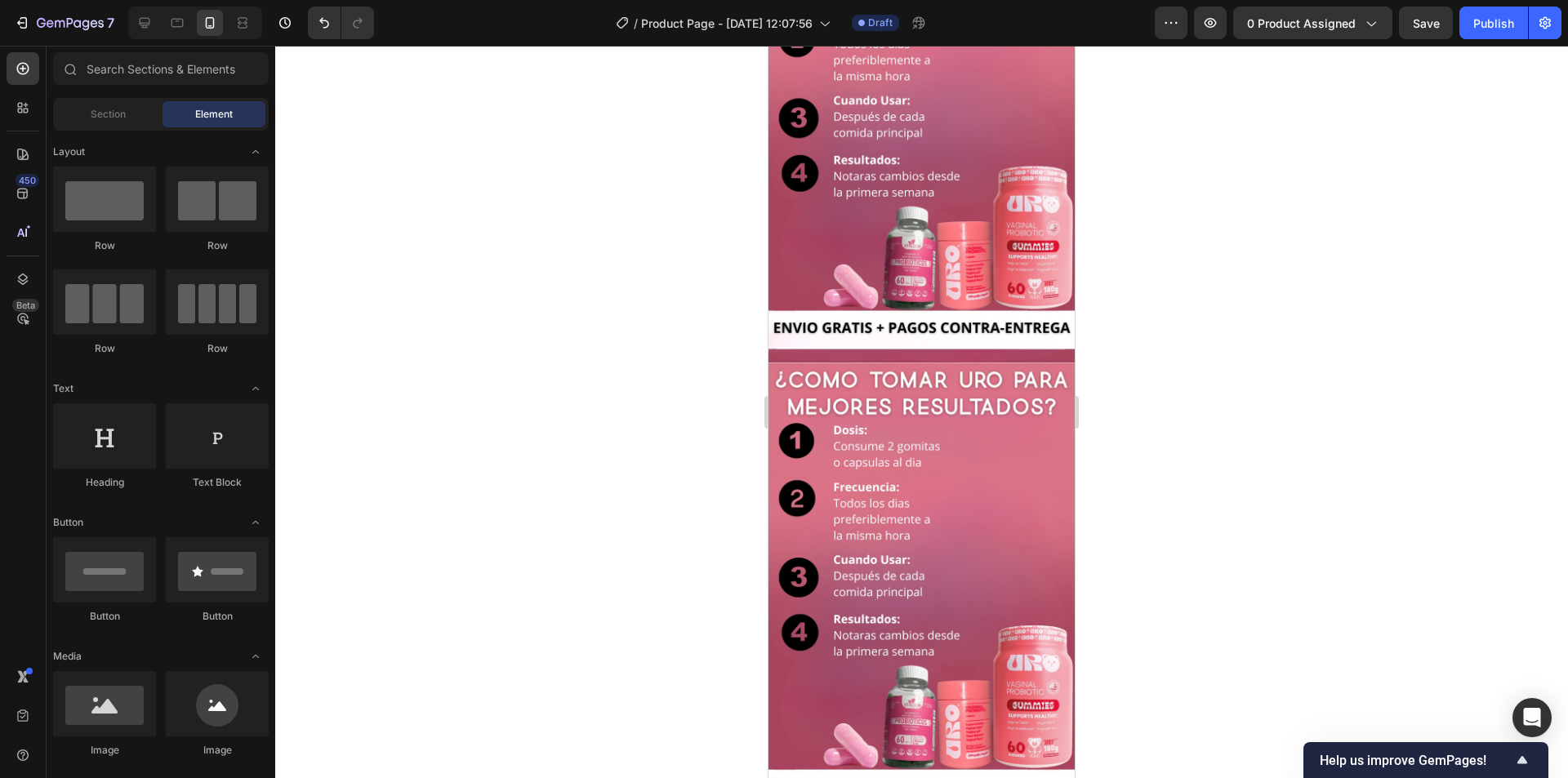
scroll to position [1160, 0]
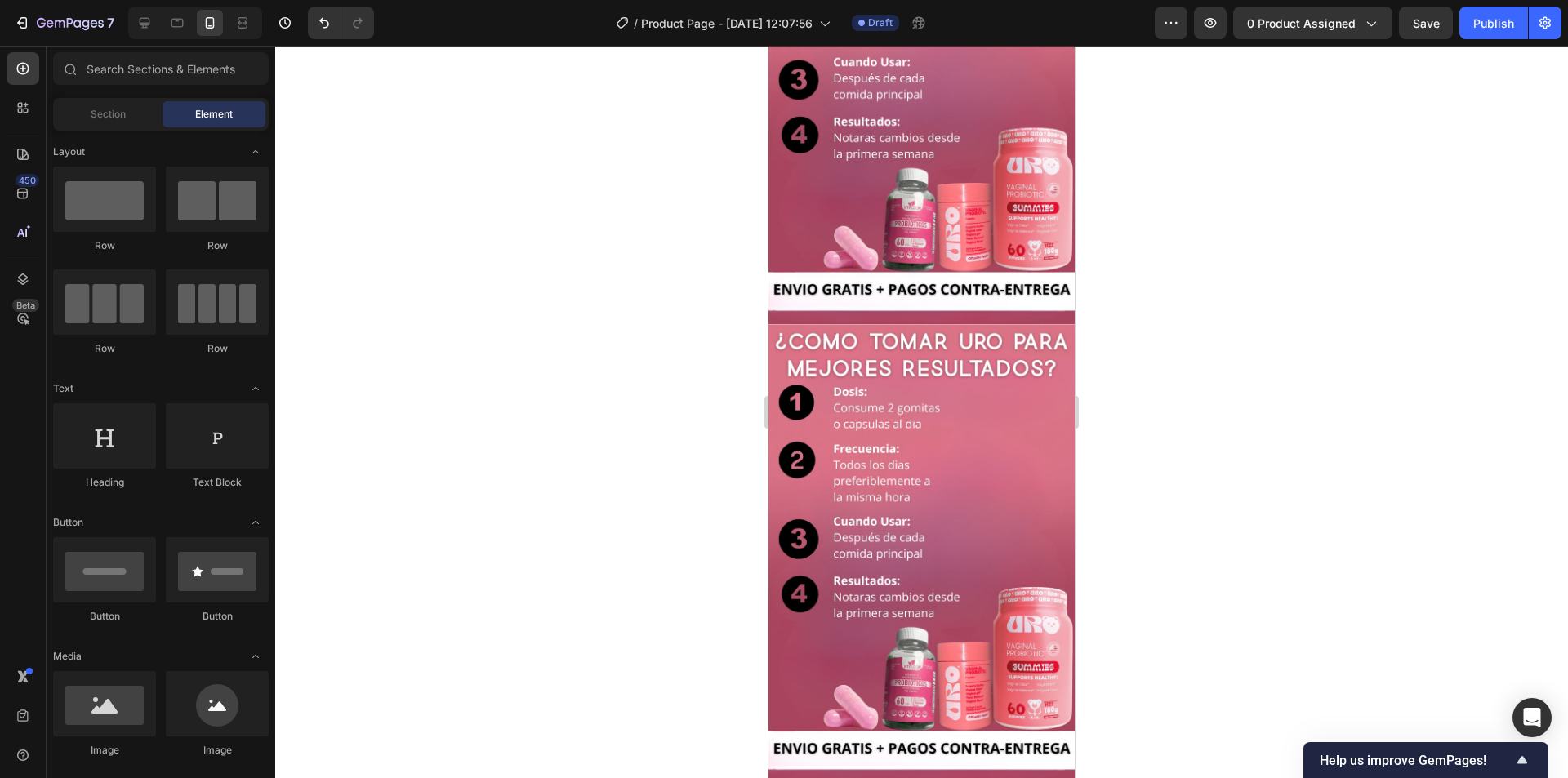
click at [950, 531] on img at bounding box center [921, 554] width 306 height 460
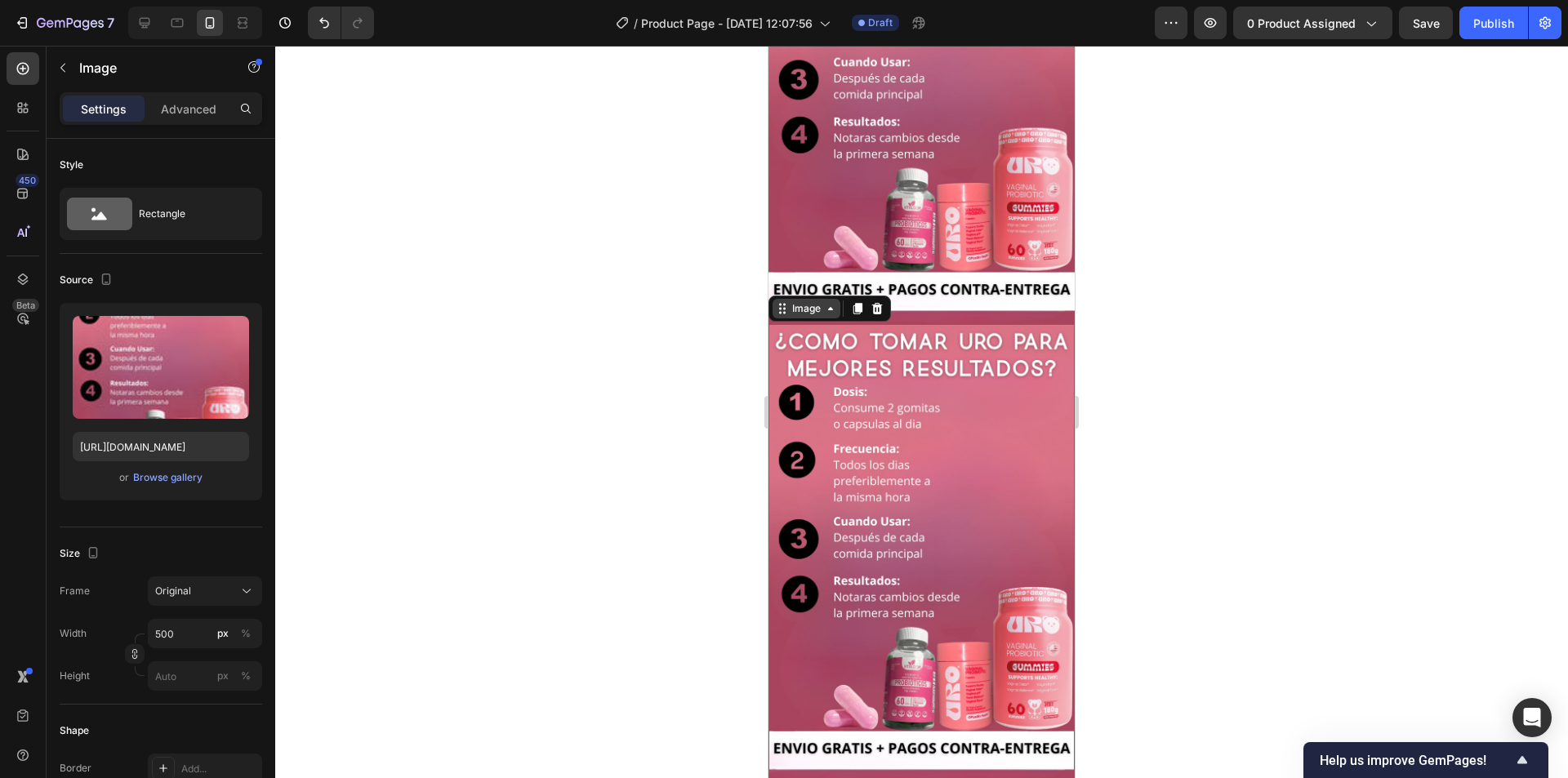
click at [817, 302] on div "Image" at bounding box center [807, 309] width 35 height 15
click at [168, 476] on div "Browse gallery" at bounding box center [168, 477] width 70 height 15
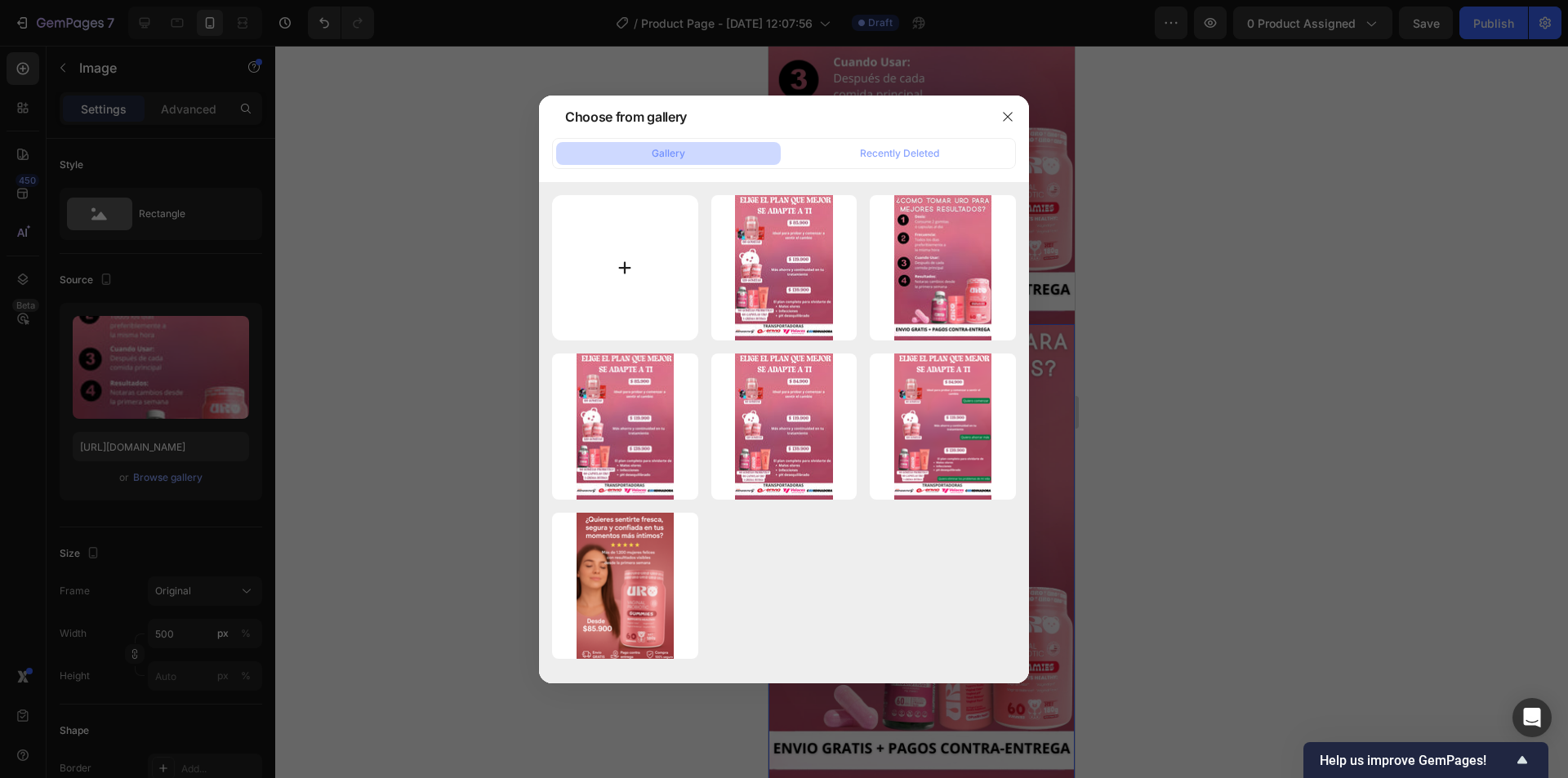
click at [575, 301] on input "file" at bounding box center [624, 268] width 146 height 146
type input "C:\fakepath\sora real.png"
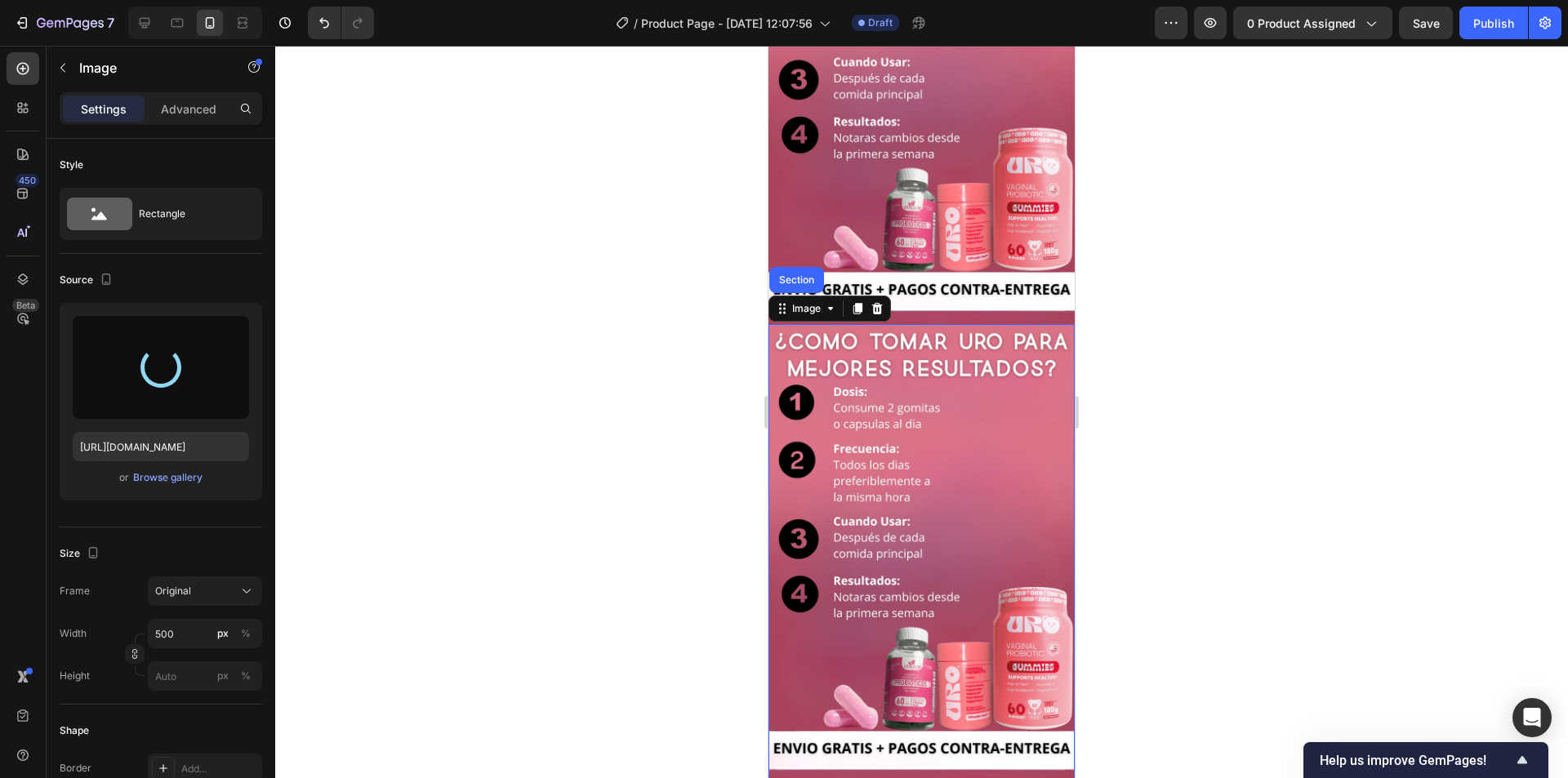
type input "[URL][DOMAIN_NAME]"
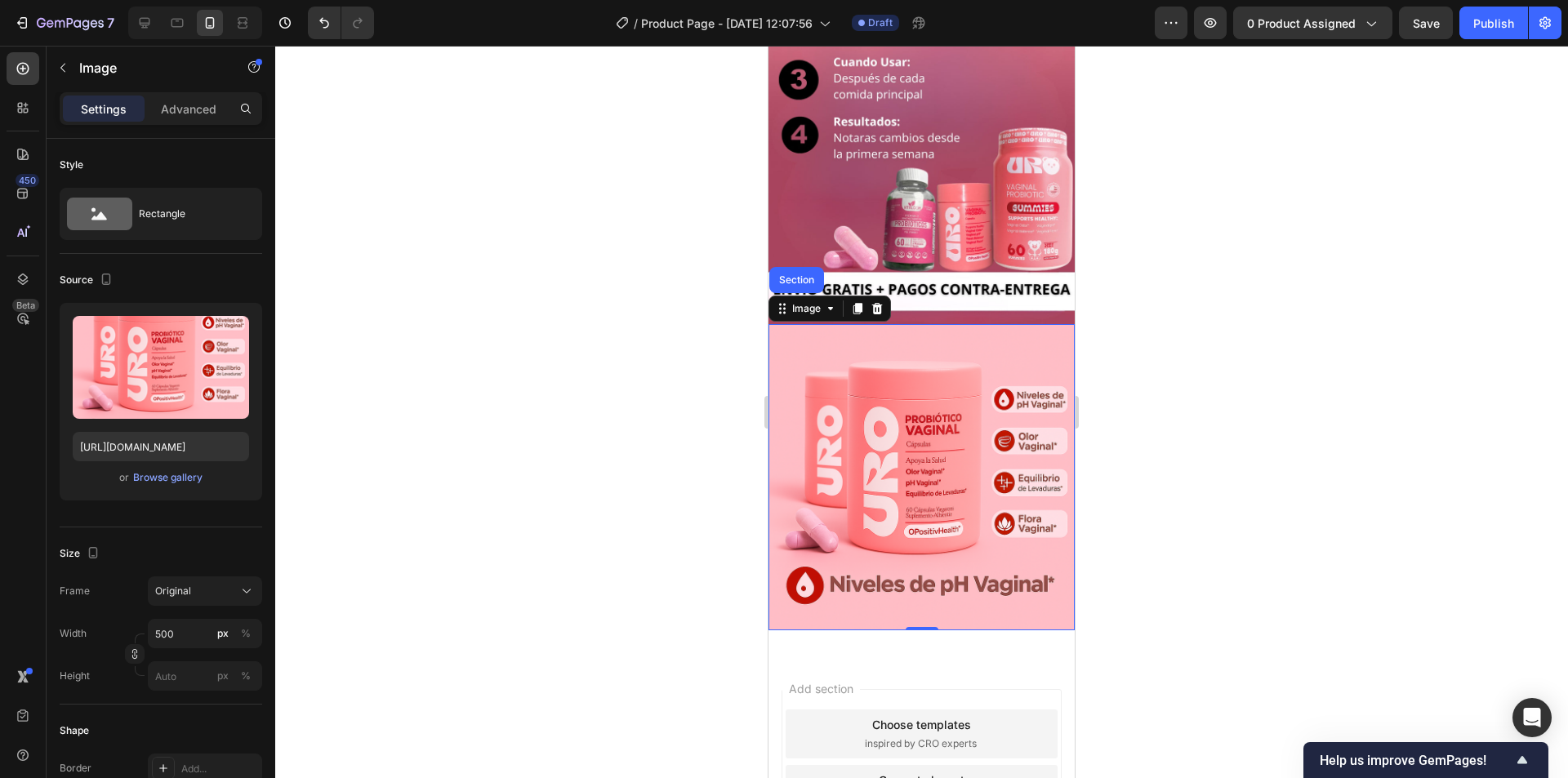
click at [1179, 391] on div at bounding box center [921, 411] width 1293 height 732
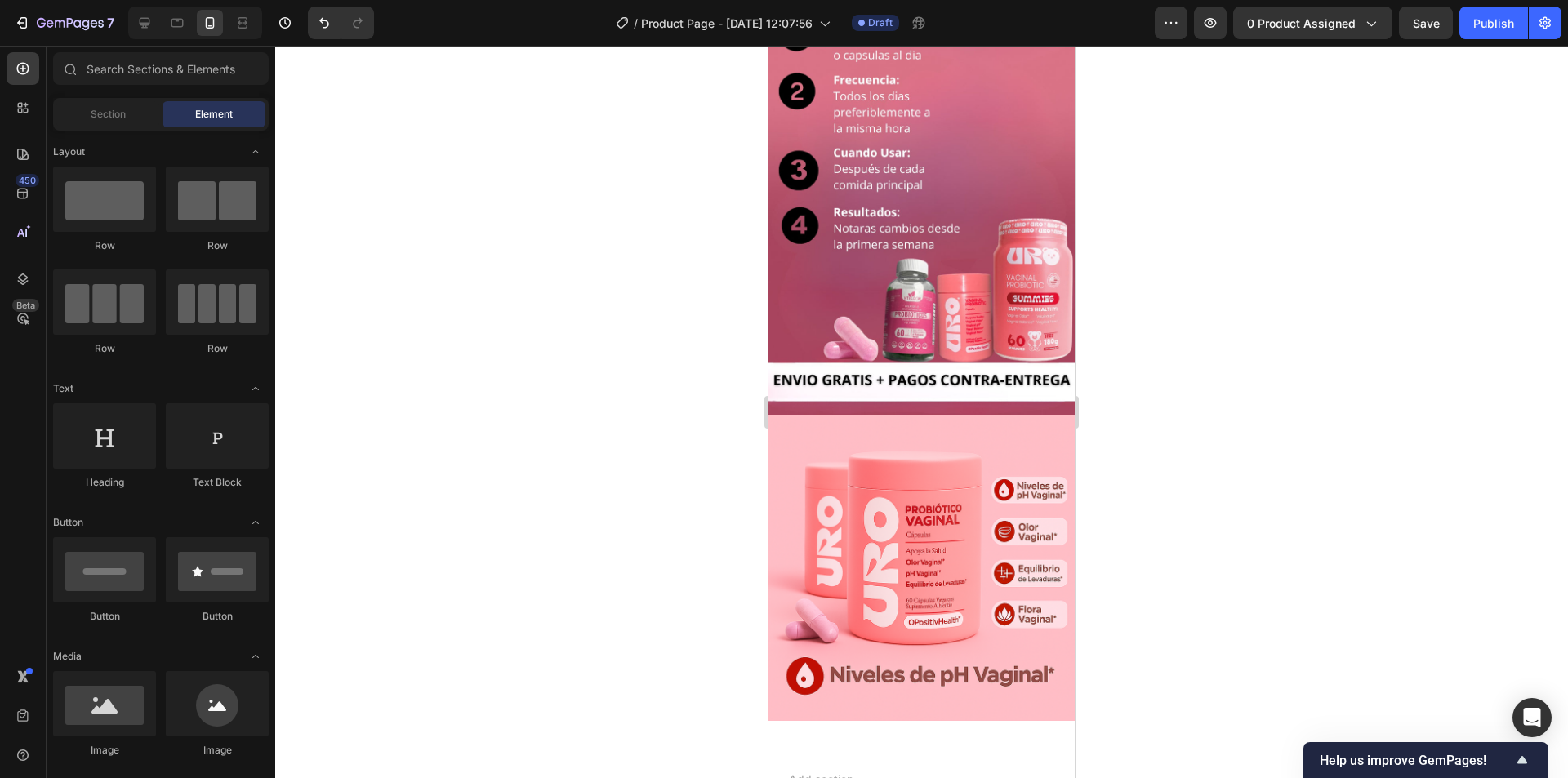
scroll to position [1076, 0]
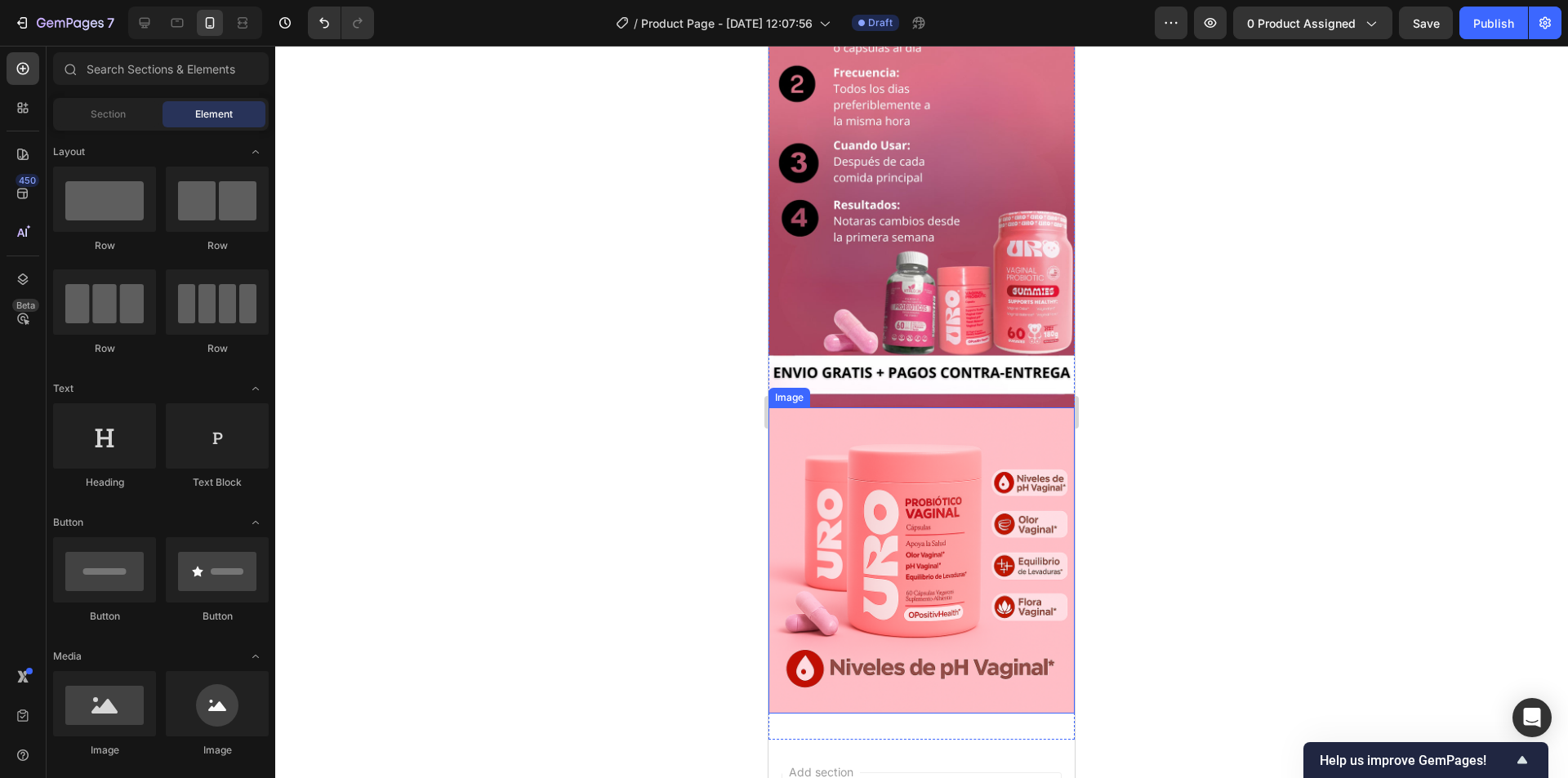
click at [1021, 467] on img at bounding box center [921, 560] width 306 height 306
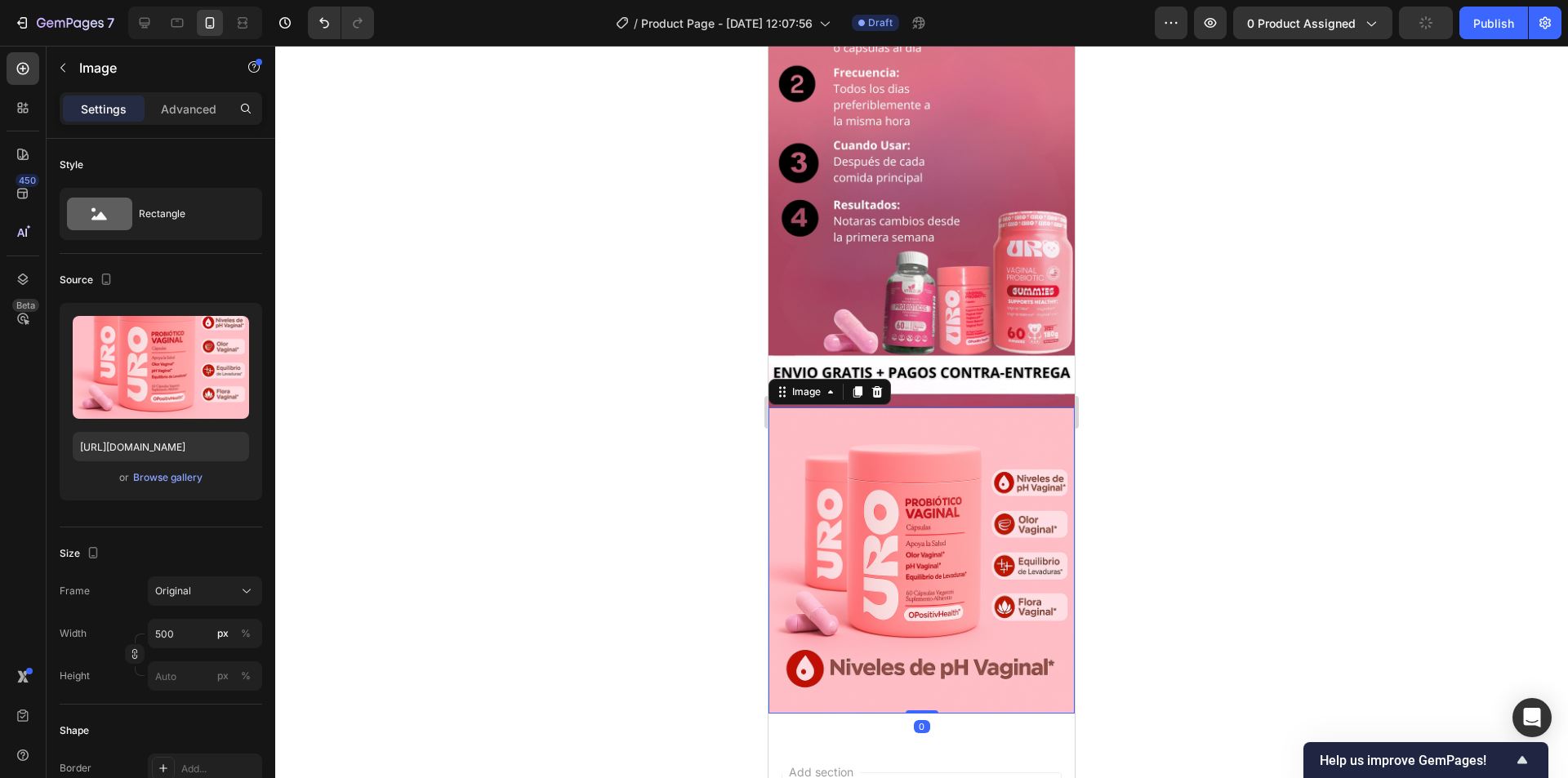
click at [716, 394] on div at bounding box center [921, 411] width 1293 height 732
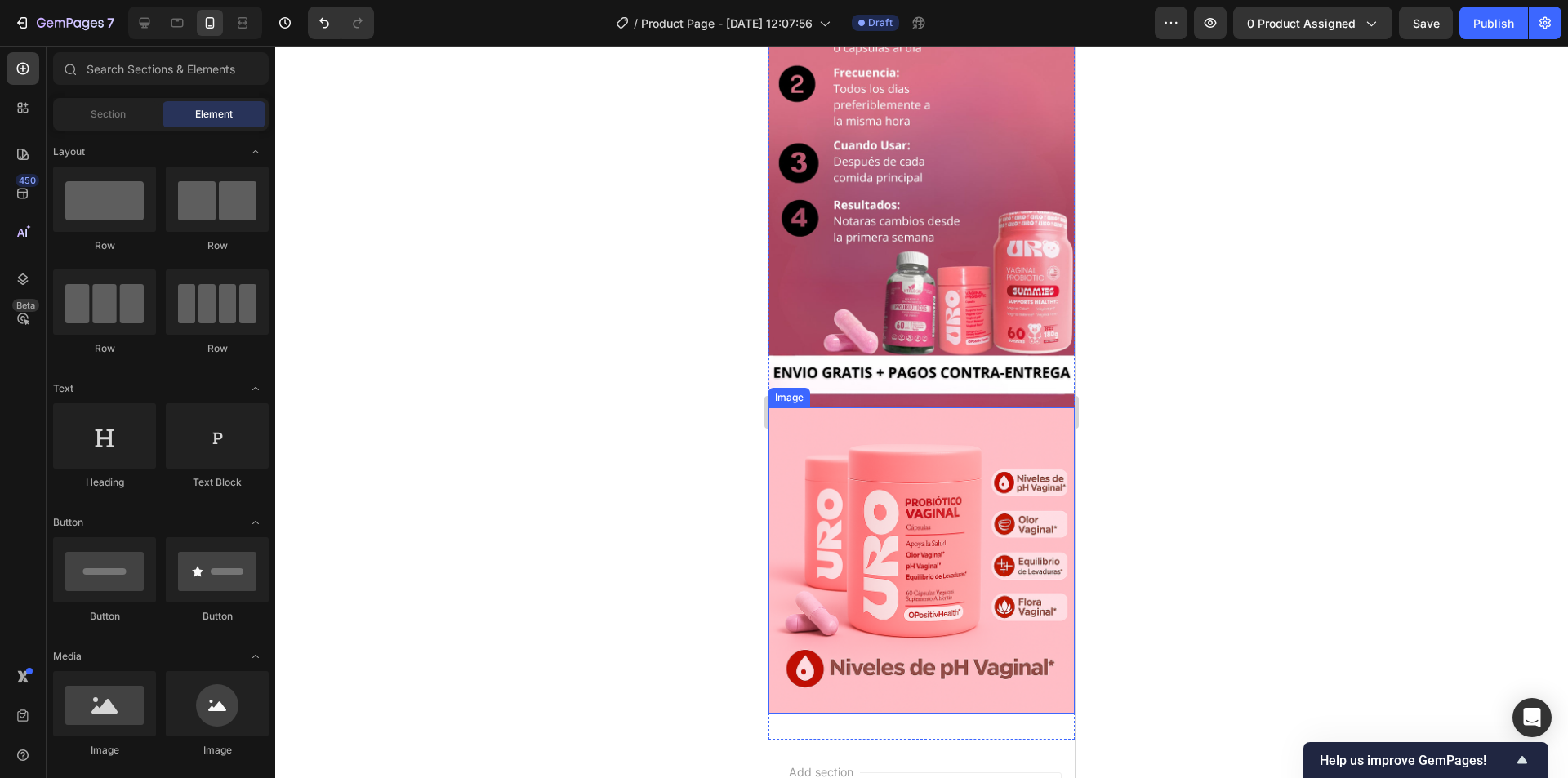
scroll to position [1316, 0]
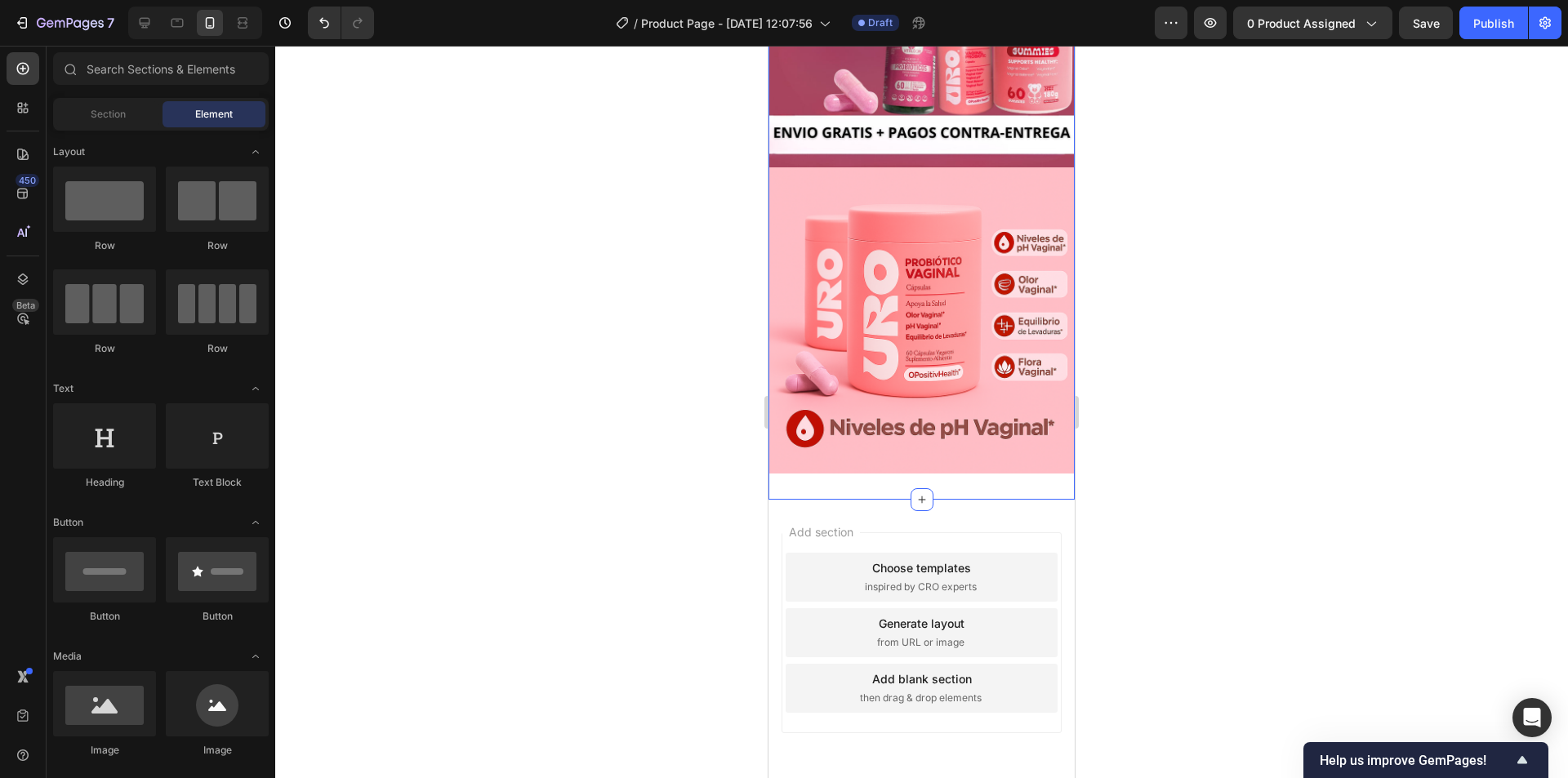
click at [891, 399] on img at bounding box center [921, 320] width 306 height 306
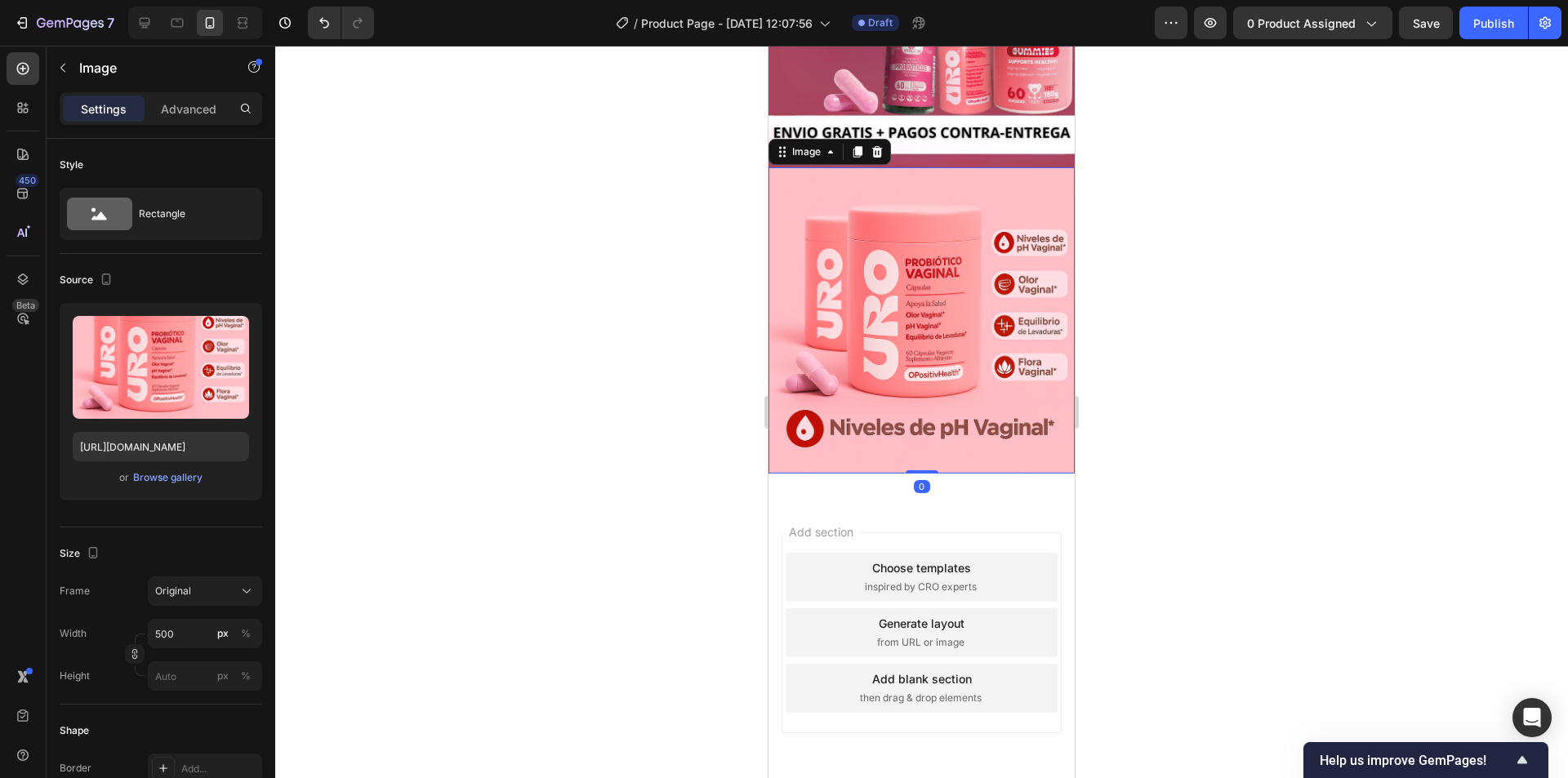
drag, startPoint x: 922, startPoint y: 404, endPoint x: 924, endPoint y: 393, distance: 11.2
click at [924, 393] on div "Image 0" at bounding box center [921, 320] width 306 height 306
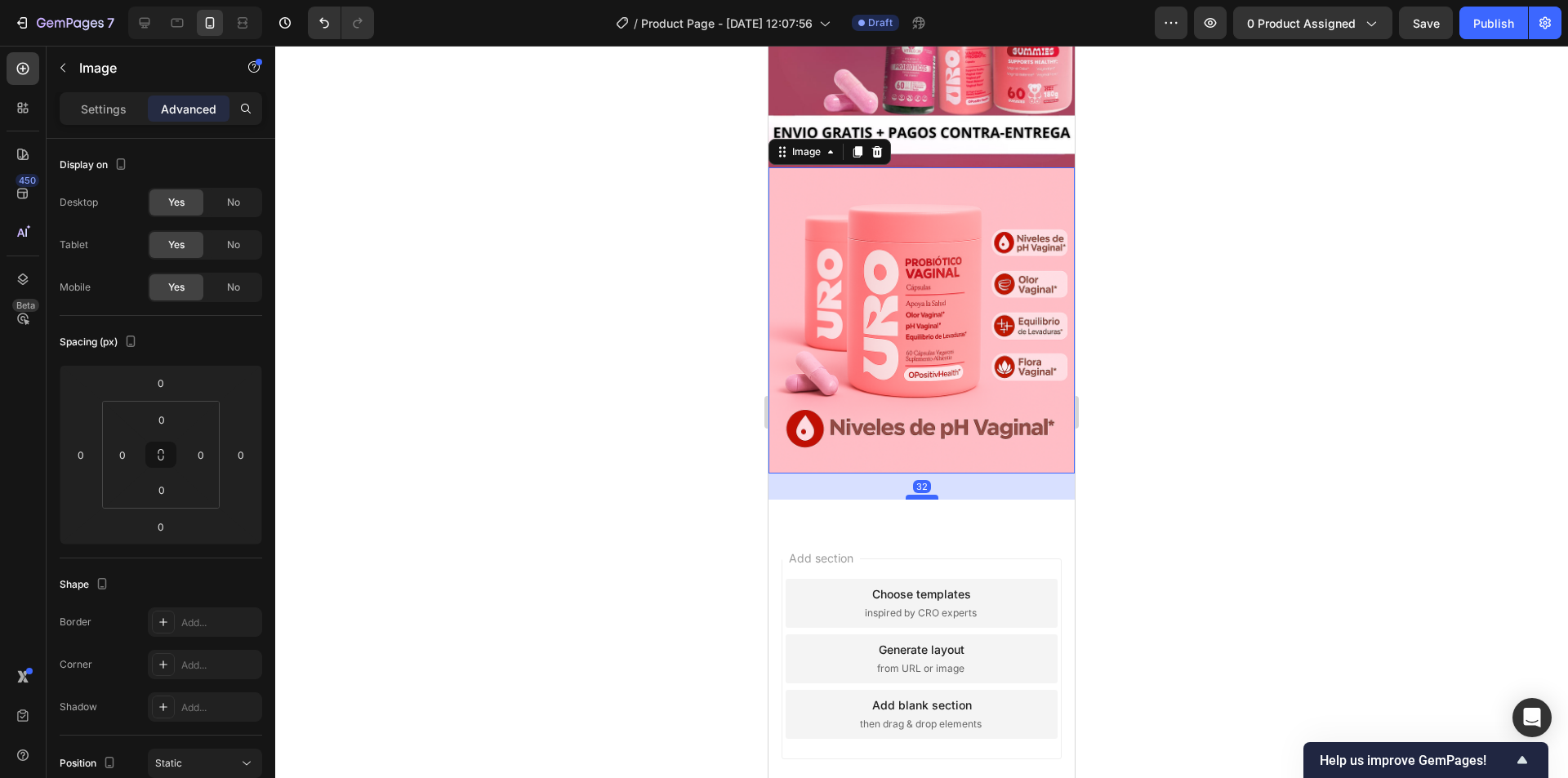
drag, startPoint x: 922, startPoint y: 404, endPoint x: 918, endPoint y: 432, distance: 28.3
click at [918, 495] on div at bounding box center [921, 497] width 33 height 5
type input "34"
click at [531, 390] on div at bounding box center [921, 411] width 1293 height 732
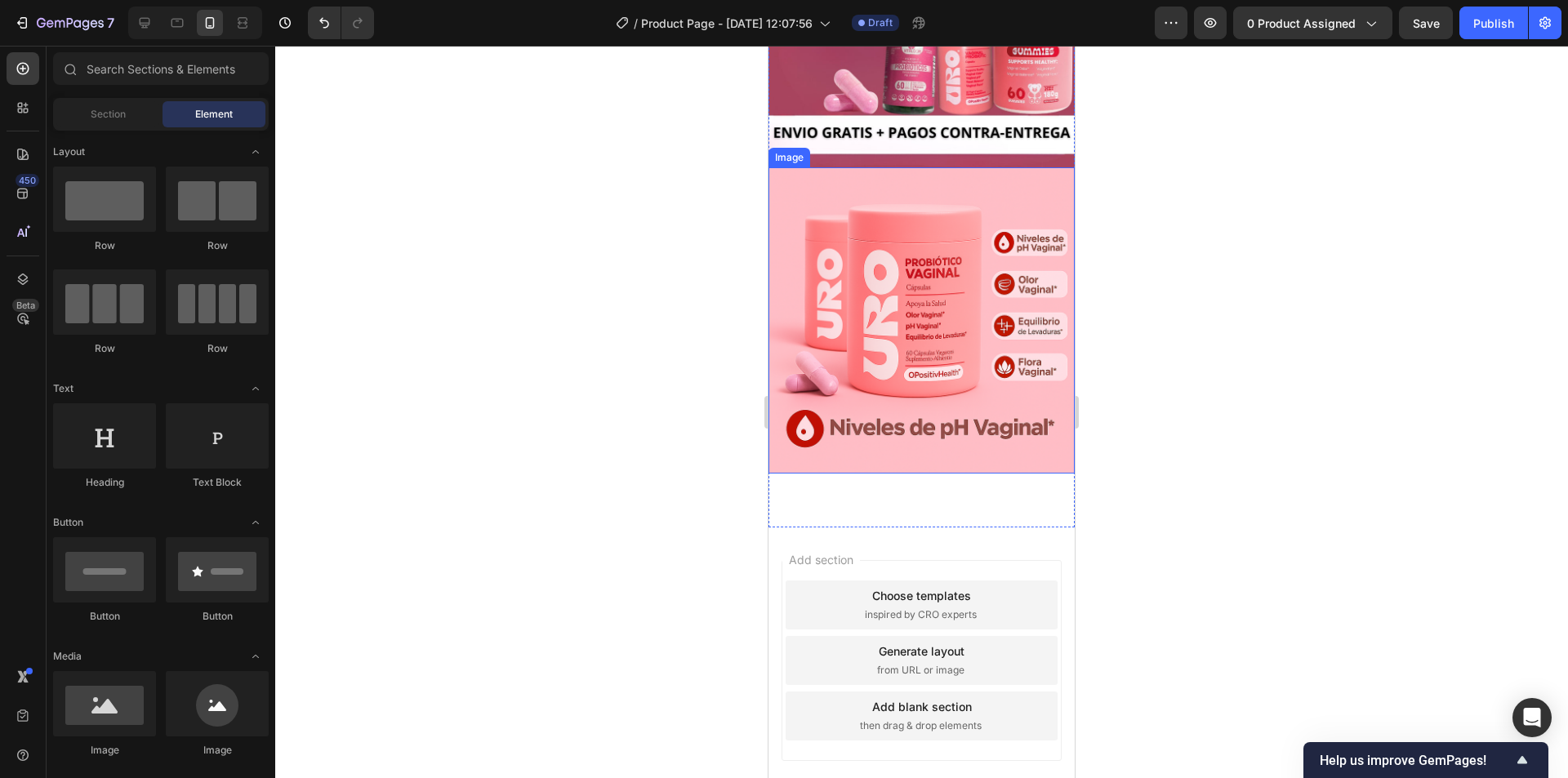
click at [838, 368] on img at bounding box center [921, 320] width 306 height 306
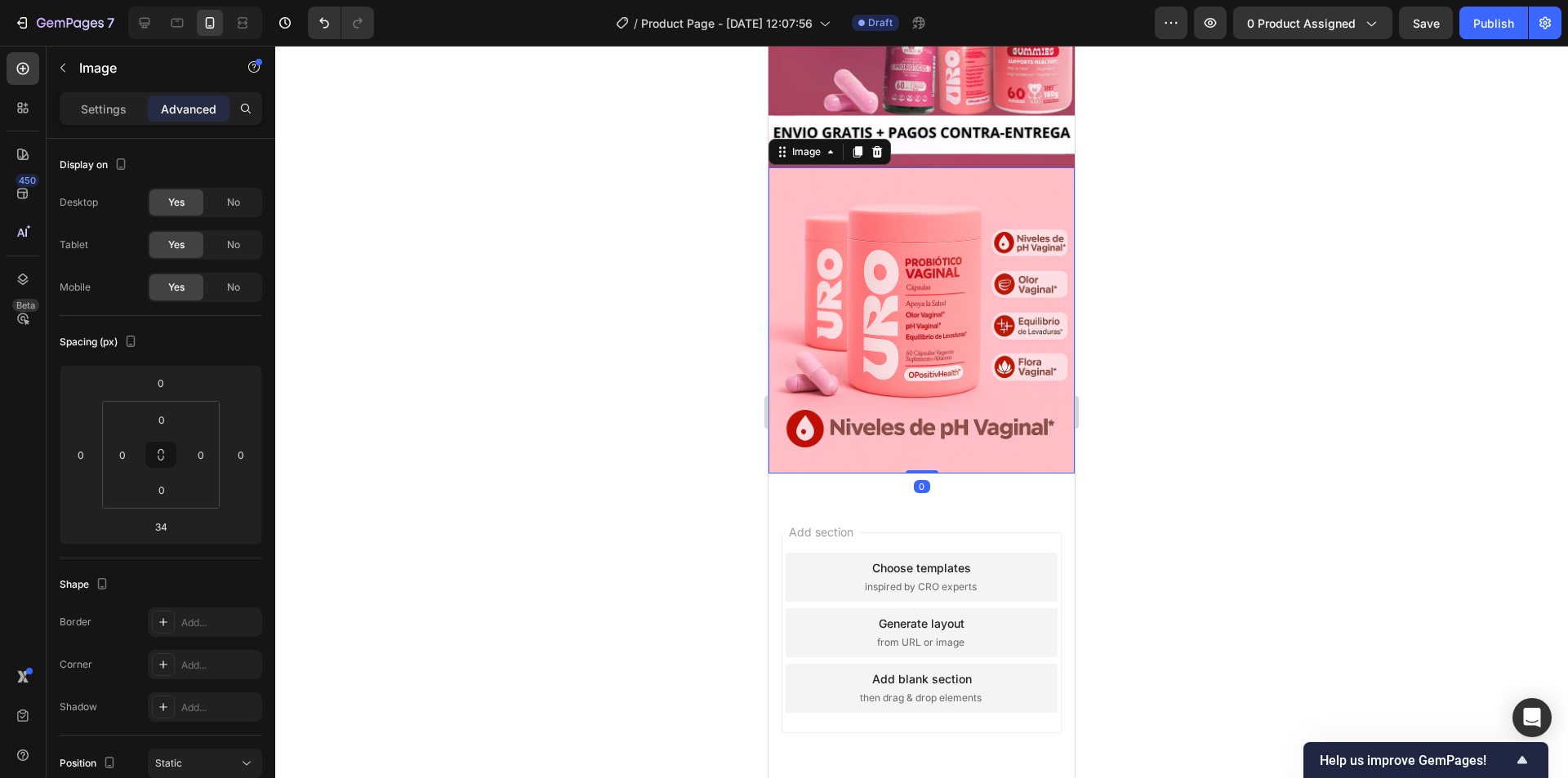
drag, startPoint x: 917, startPoint y: 431, endPoint x: 874, endPoint y: 403, distance: 51.3
click at [913, 400] on div "Image 0" at bounding box center [921, 320] width 306 height 306
type input "0"
click at [156, 449] on icon at bounding box center [161, 455] width 13 height 13
drag, startPoint x: 163, startPoint y: 449, endPoint x: 168, endPoint y: 430, distance: 19.6
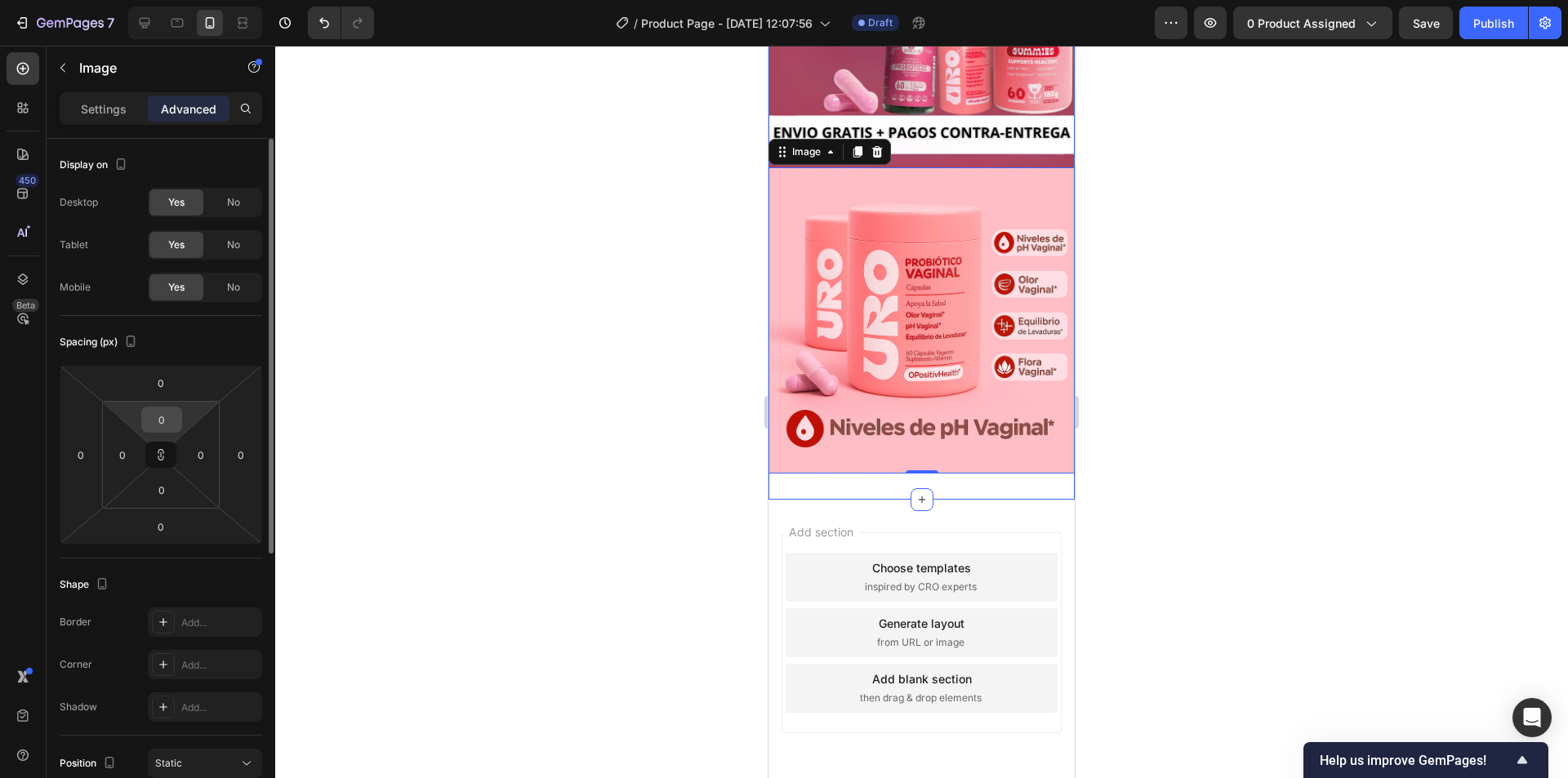
click at [168, 430] on div "0 0 0 0" at bounding box center [161, 455] width 117 height 108
click at [168, 426] on input "0" at bounding box center [161, 420] width 33 height 24
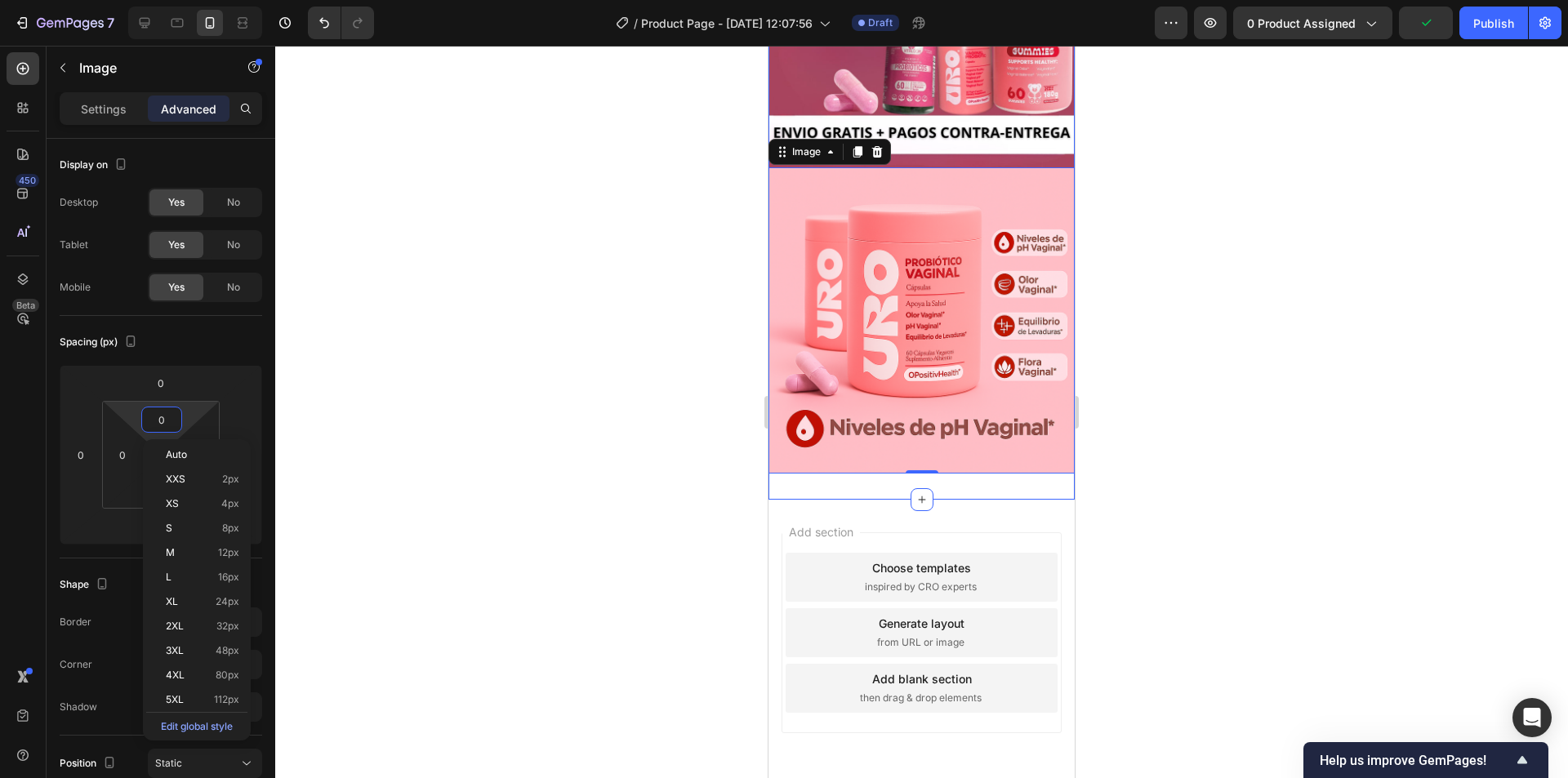
drag, startPoint x: 390, startPoint y: 428, endPoint x: 422, endPoint y: 424, distance: 32.2
click at [390, 427] on div at bounding box center [921, 411] width 1293 height 732
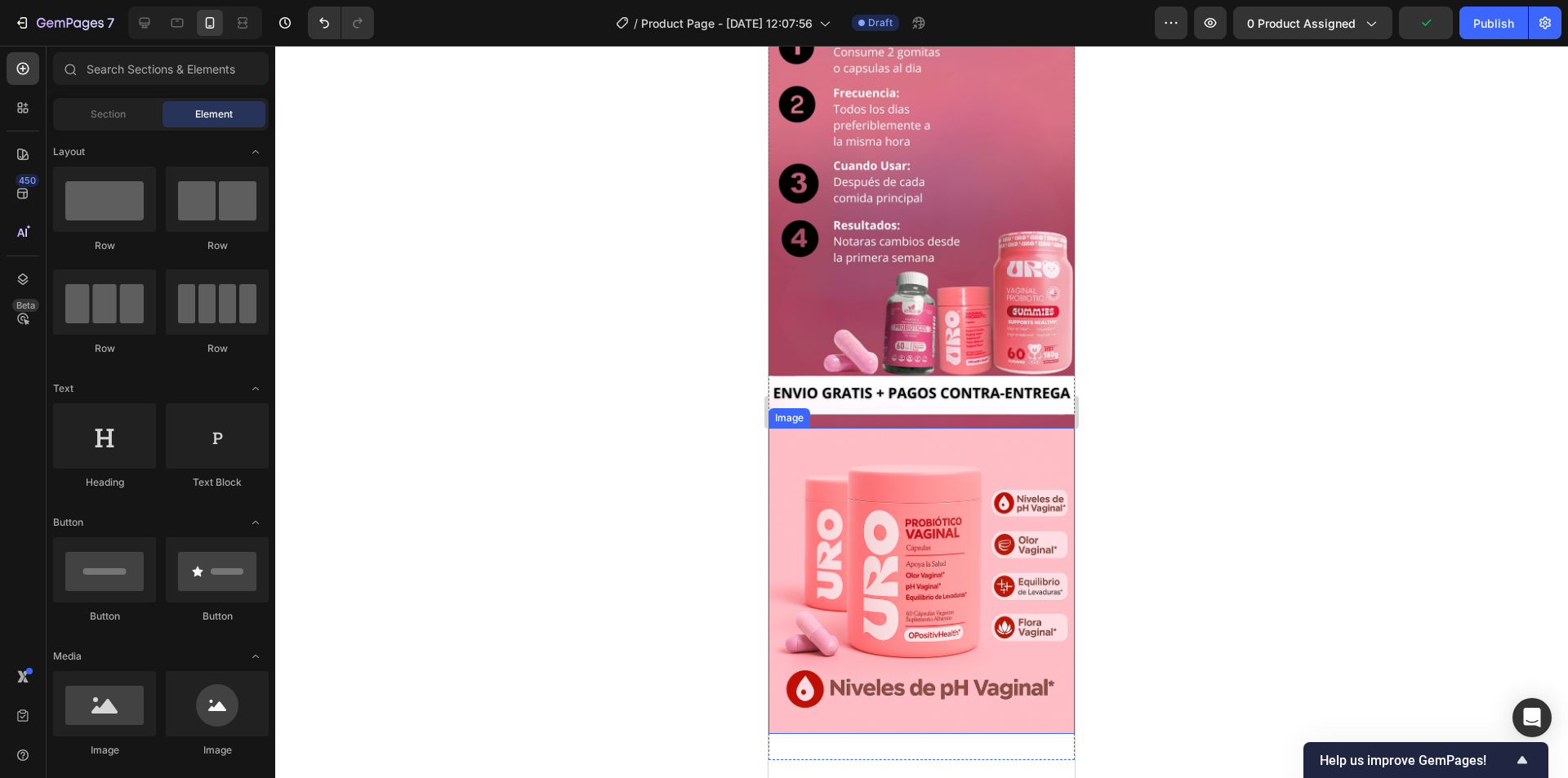
scroll to position [1044, 0]
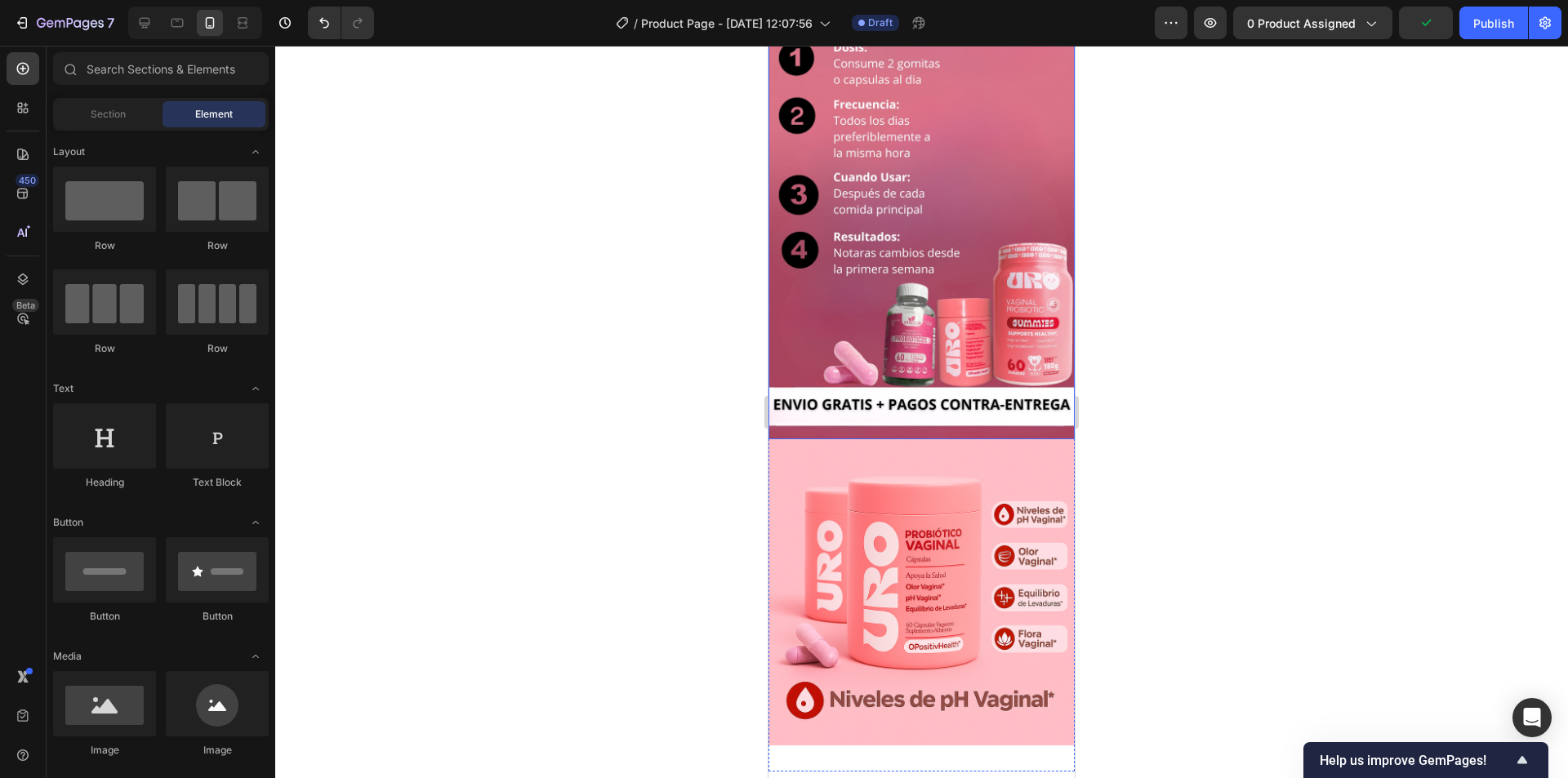
click at [949, 439] on img at bounding box center [921, 592] width 306 height 306
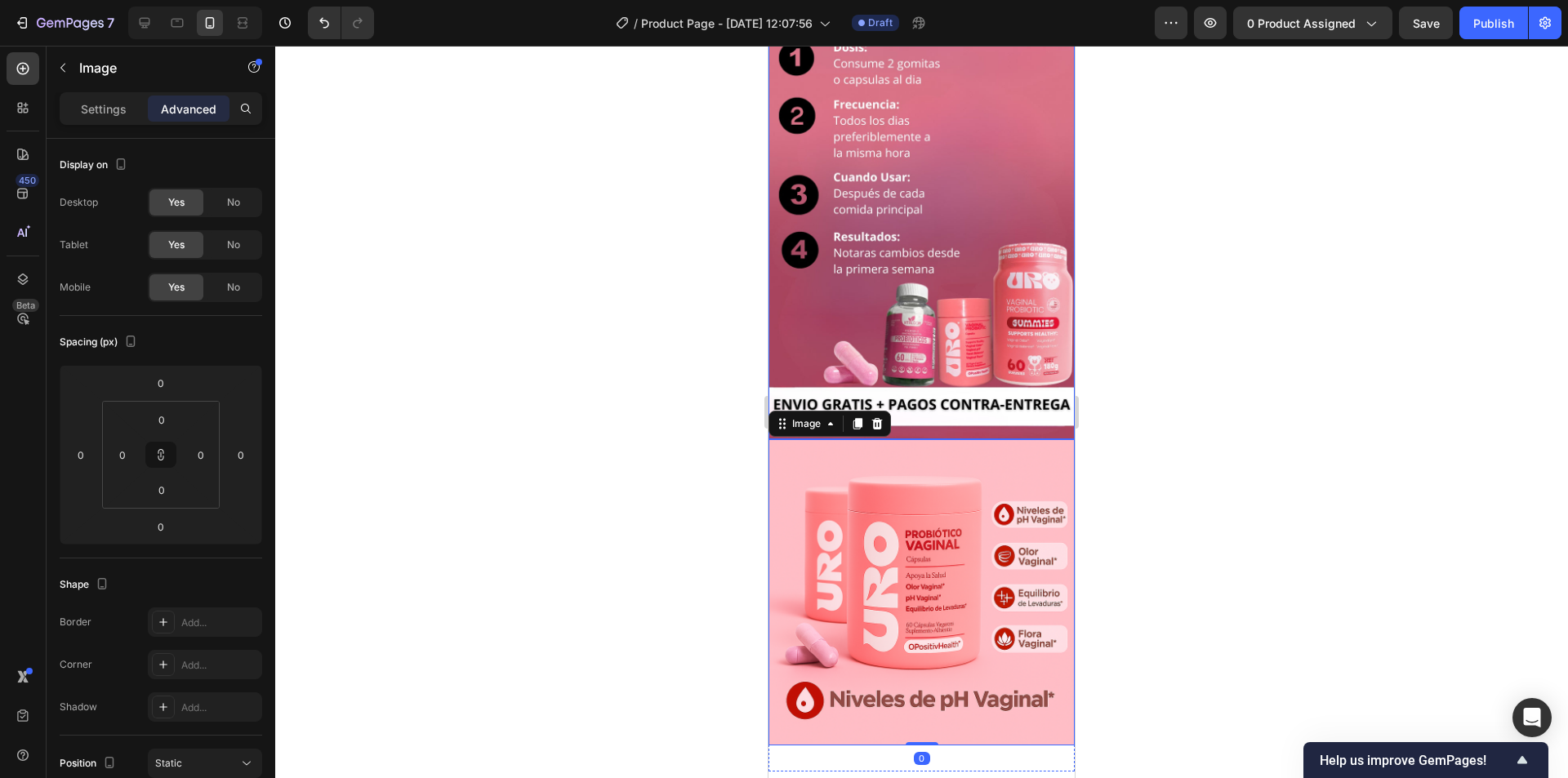
click at [918, 376] on img at bounding box center [921, 209] width 306 height 460
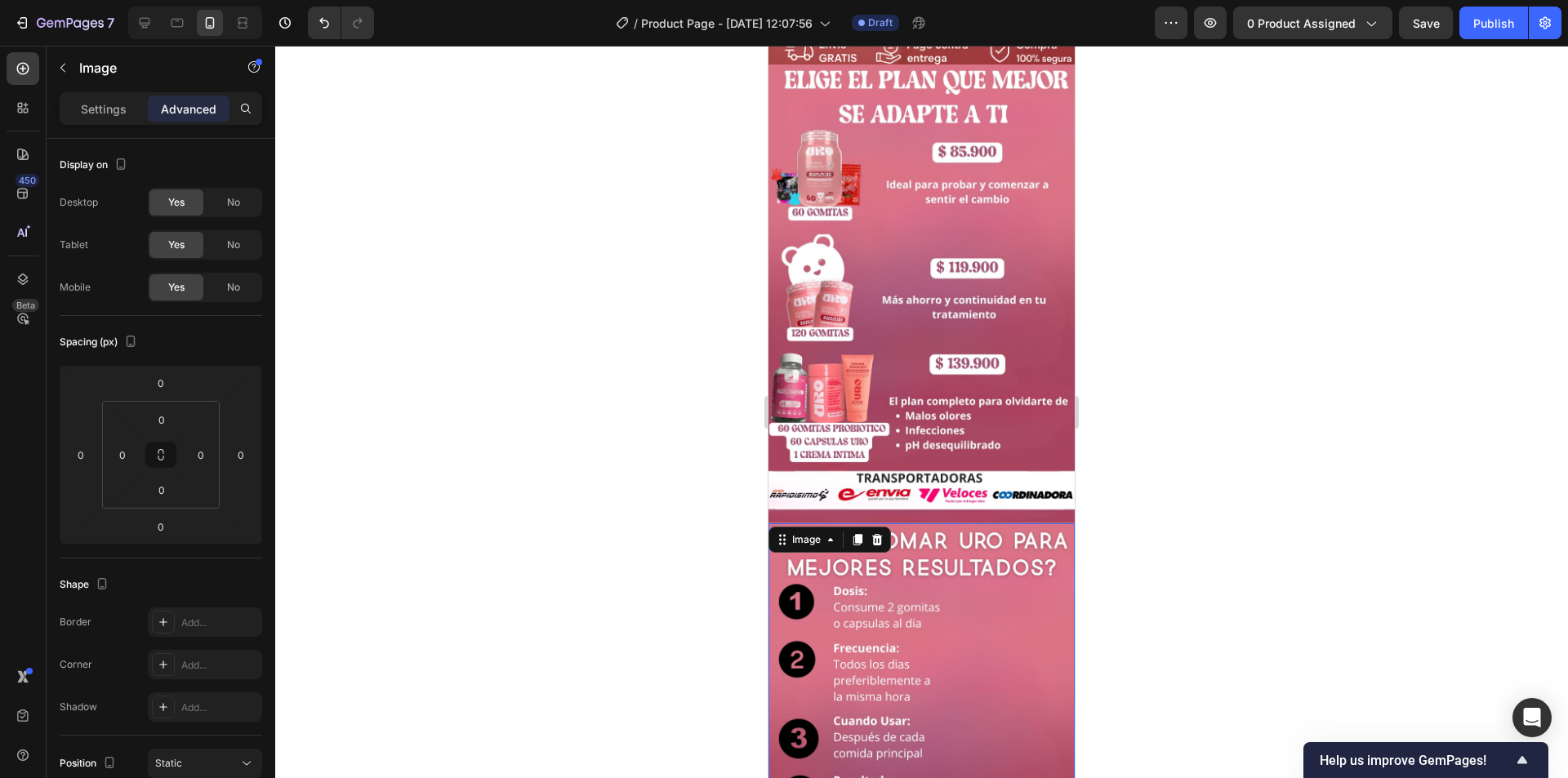
scroll to position [500, 0]
click at [1183, 336] on div at bounding box center [921, 411] width 1293 height 732
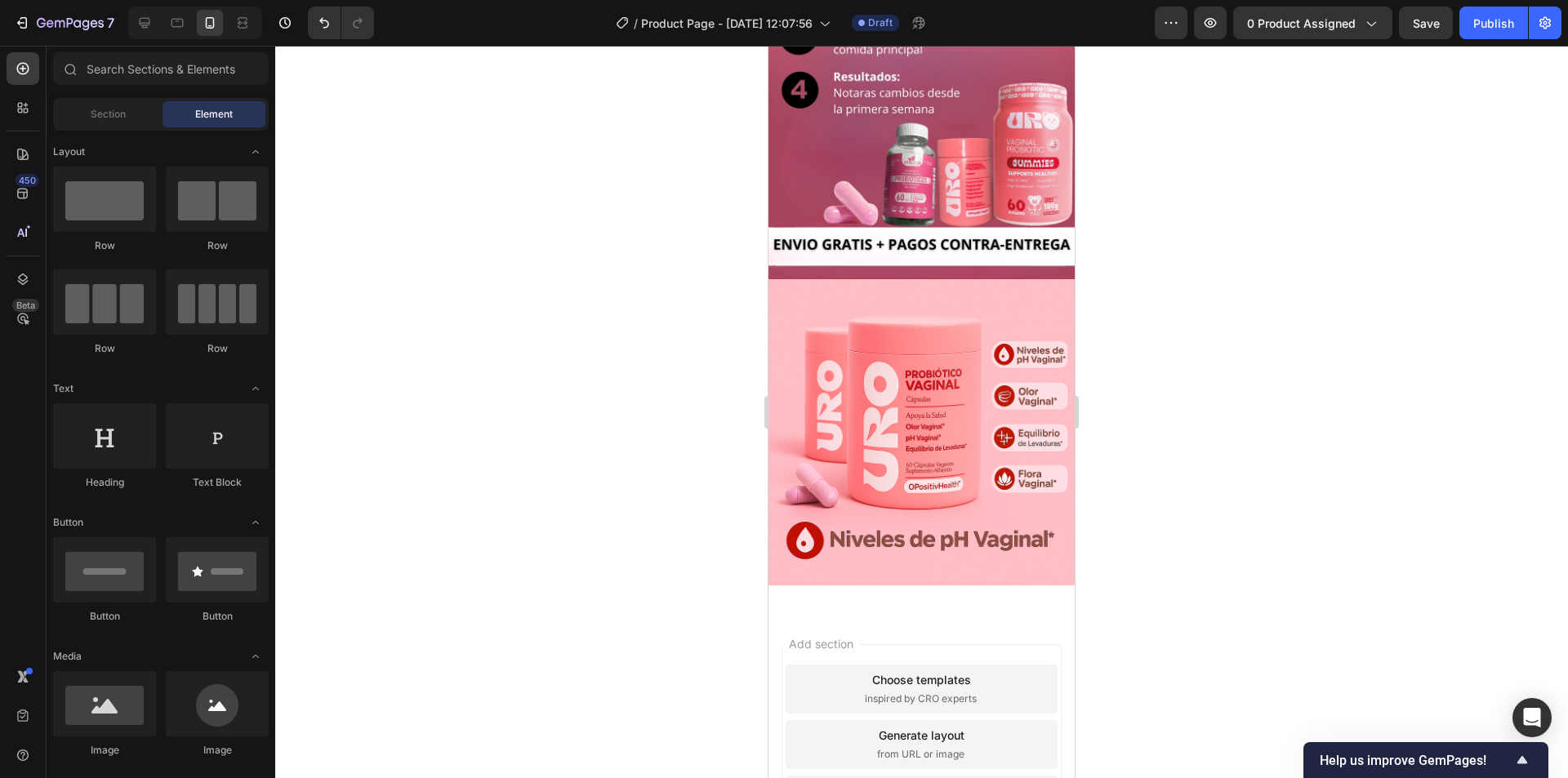
scroll to position [1174, 0]
